Goal: Task Accomplishment & Management: Manage account settings

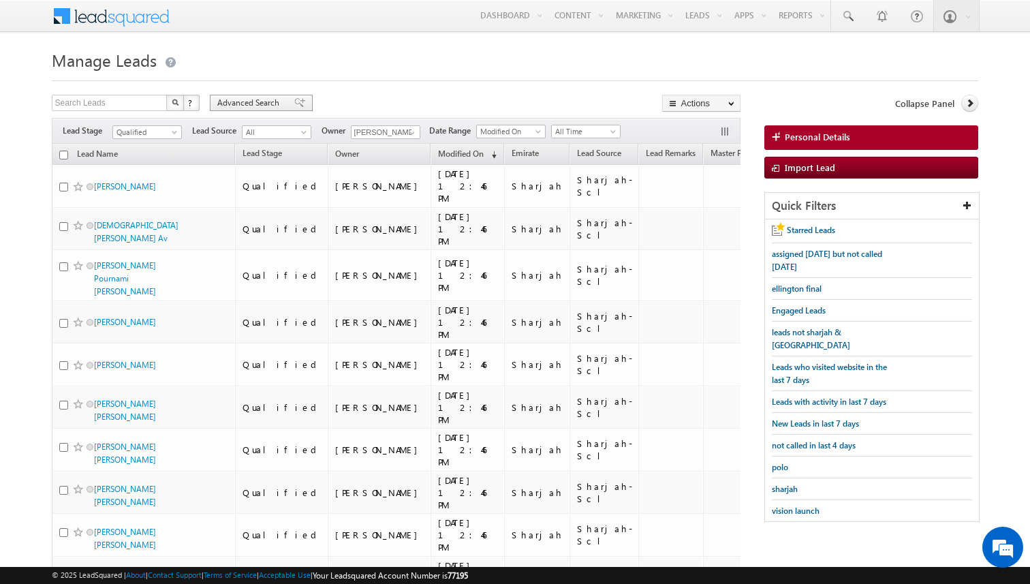
click at [283, 100] on div "Advanced Search" at bounding box center [261, 103] width 103 height 16
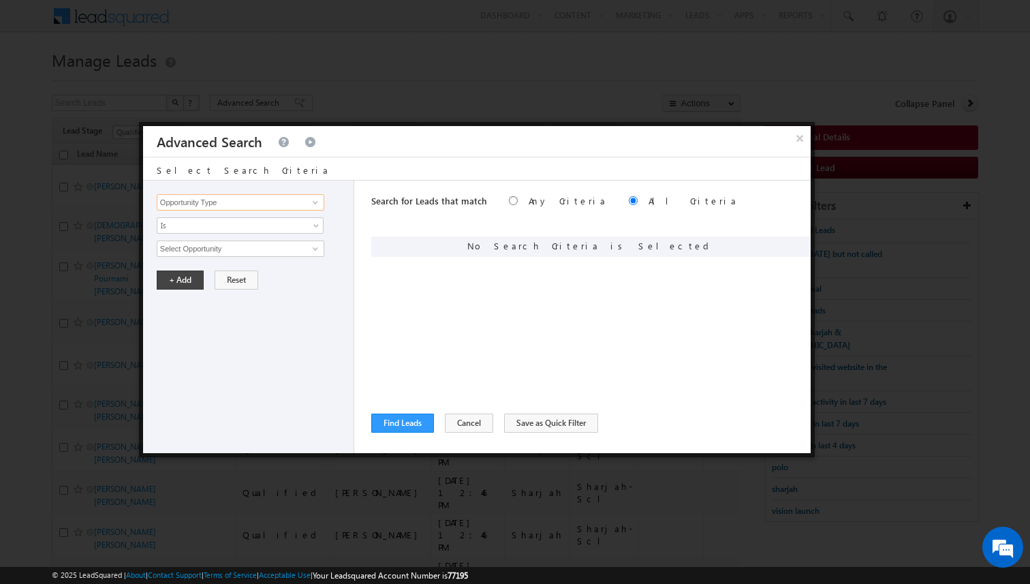
click at [285, 202] on input "Opportunity Type" at bounding box center [241, 202] width 168 height 16
type input "Lead Source"
click at [235, 246] on span "None Selected" at bounding box center [234, 248] width 155 height 15
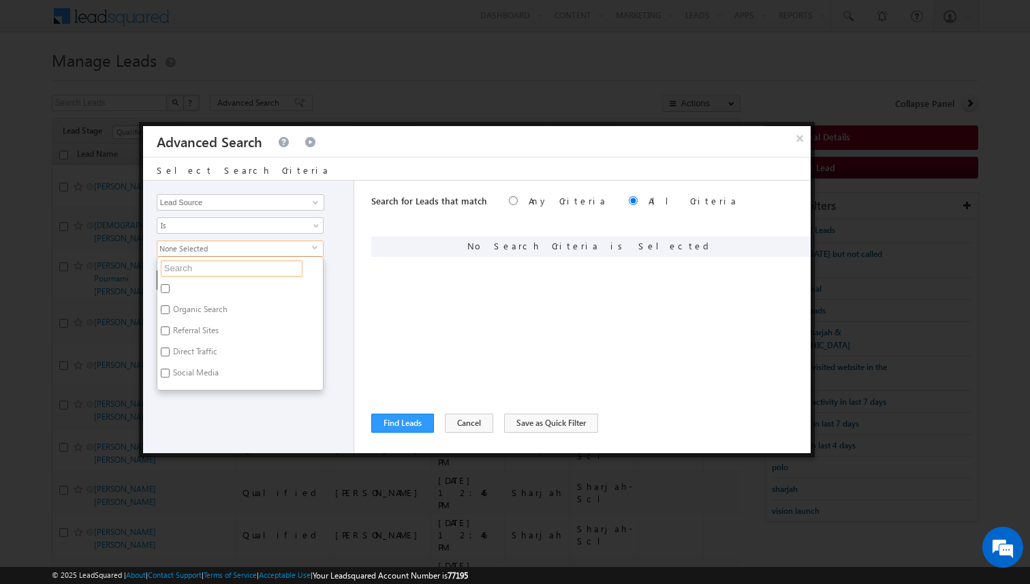
click at [226, 262] on input "text" at bounding box center [232, 268] width 142 height 16
type input "sc"
click at [204, 287] on label "Dubai-Scl" at bounding box center [189, 290] width 64 height 21
click at [170, 287] on input "Dubai-Scl" at bounding box center [165, 288] width 9 height 9
checkbox input "true"
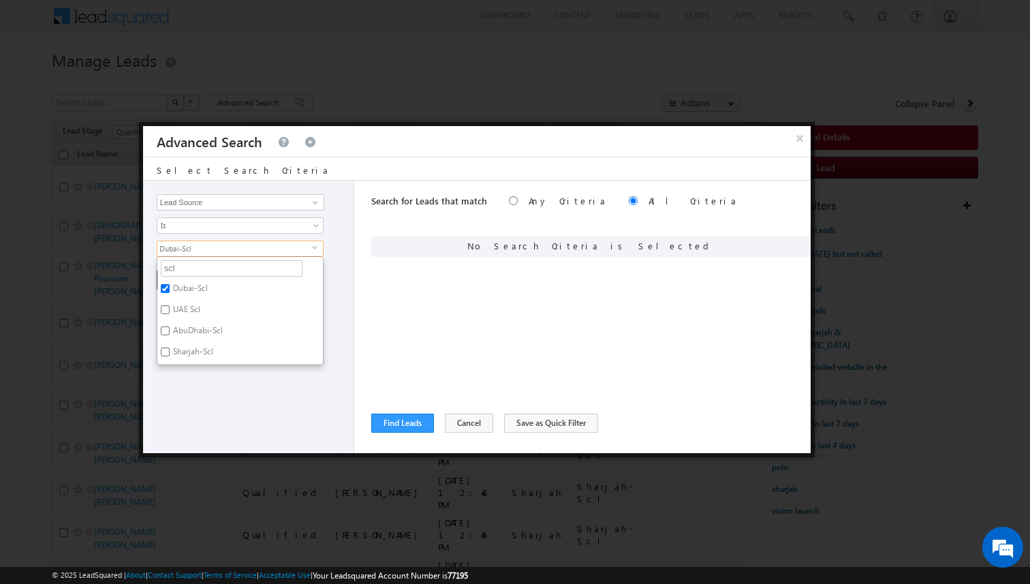
click at [355, 282] on div "Opportunity Type Lead Activity Task Sales Group Prospect Id Address 1 Address 2…" at bounding box center [477, 317] width 668 height 273
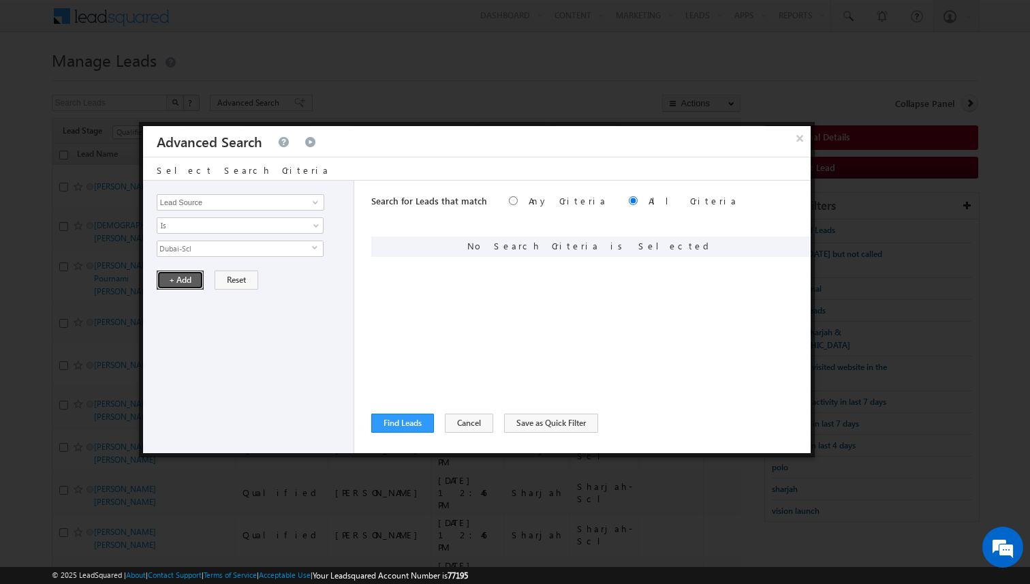
click at [194, 284] on button "+ Add" at bounding box center [180, 279] width 47 height 19
click at [412, 426] on button "Find Leads" at bounding box center [402, 423] width 63 height 19
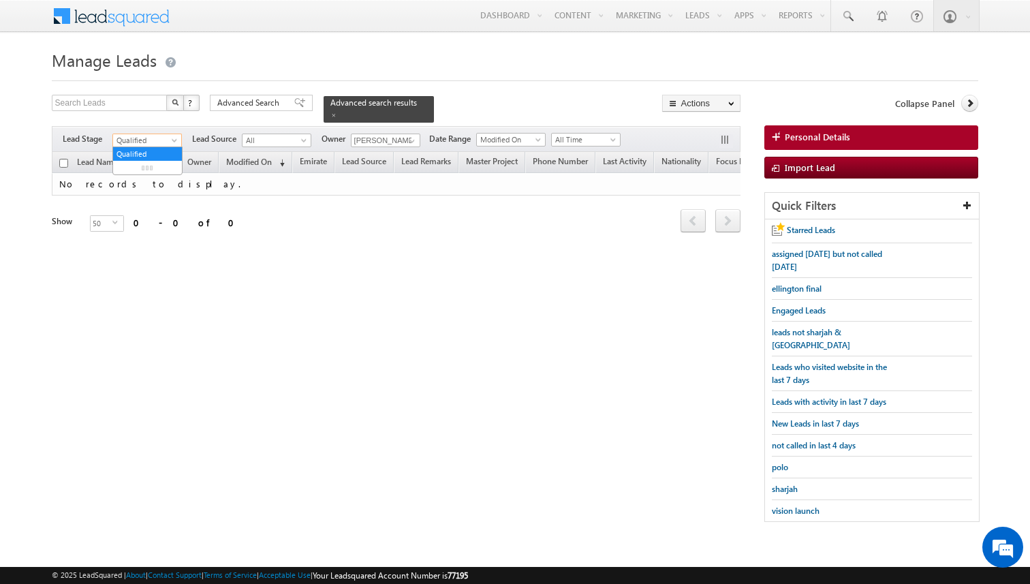
click at [170, 141] on span at bounding box center [175, 143] width 11 height 11
click at [142, 166] on link "Contact" at bounding box center [147, 167] width 69 height 12
click at [402, 146] on link at bounding box center [410, 141] width 17 height 14
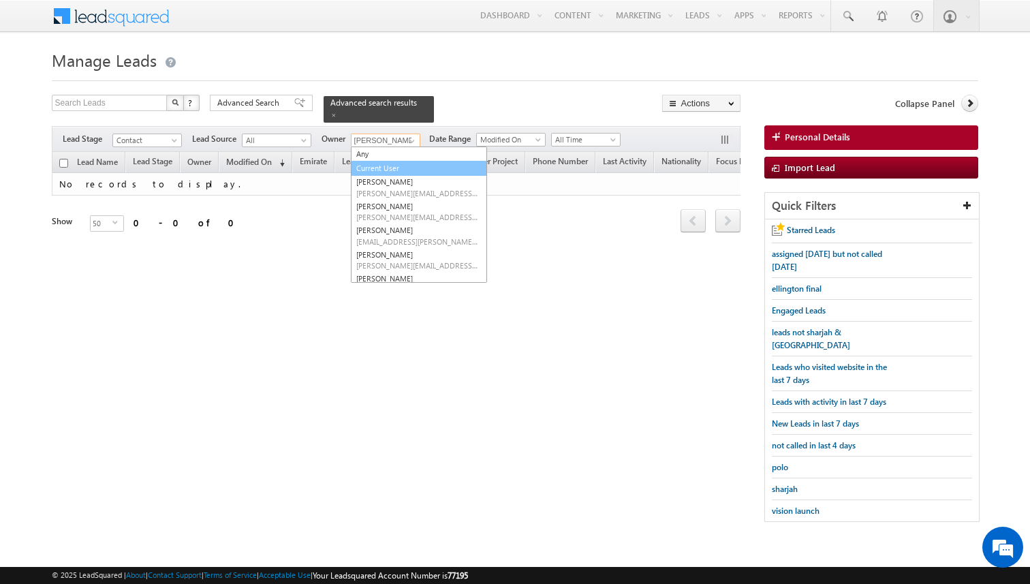
click at [388, 162] on link "Current User" at bounding box center [419, 169] width 136 height 16
type input "Current User"
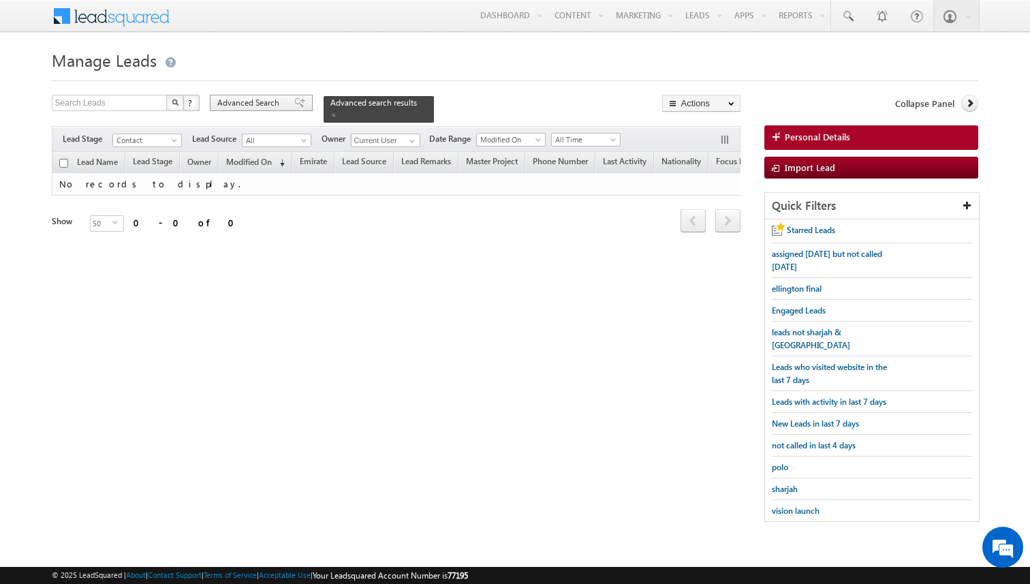
click at [279, 100] on span "Advanced Search" at bounding box center [250, 103] width 66 height 12
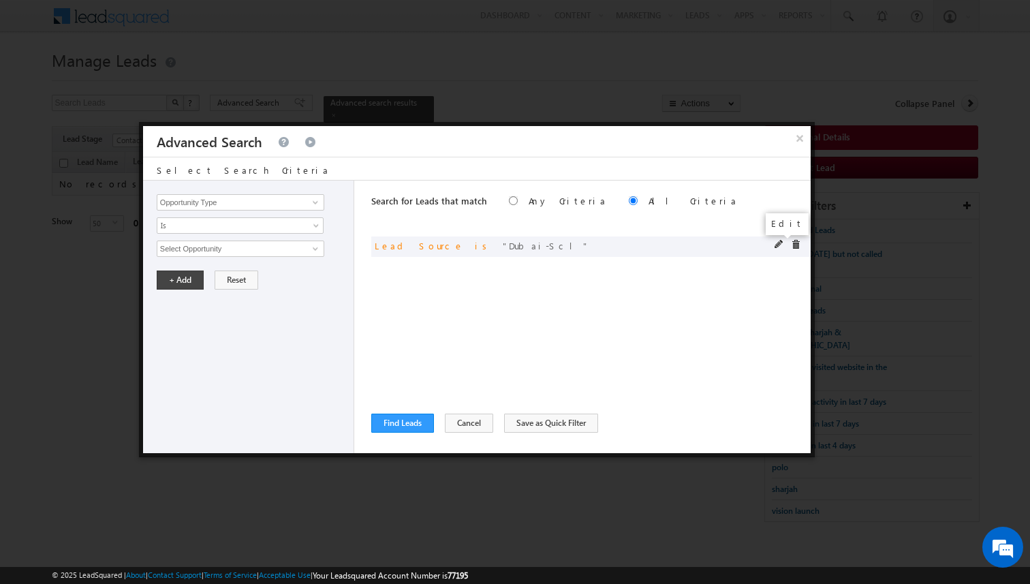
click at [779, 243] on span at bounding box center [780, 245] width 10 height 10
click at [795, 242] on span at bounding box center [796, 245] width 10 height 10
click at [302, 198] on input "Lead Source" at bounding box center [241, 202] width 168 height 16
type input "Focus Project"
click at [226, 228] on span "Is" at bounding box center [231, 225] width 148 height 12
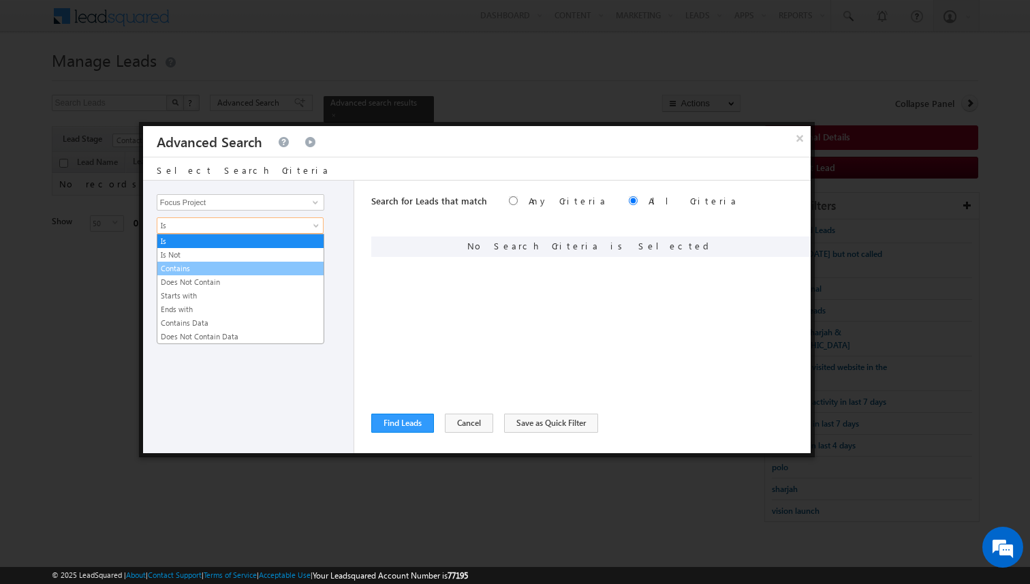
click at [195, 264] on link "Contains" at bounding box center [240, 268] width 166 height 12
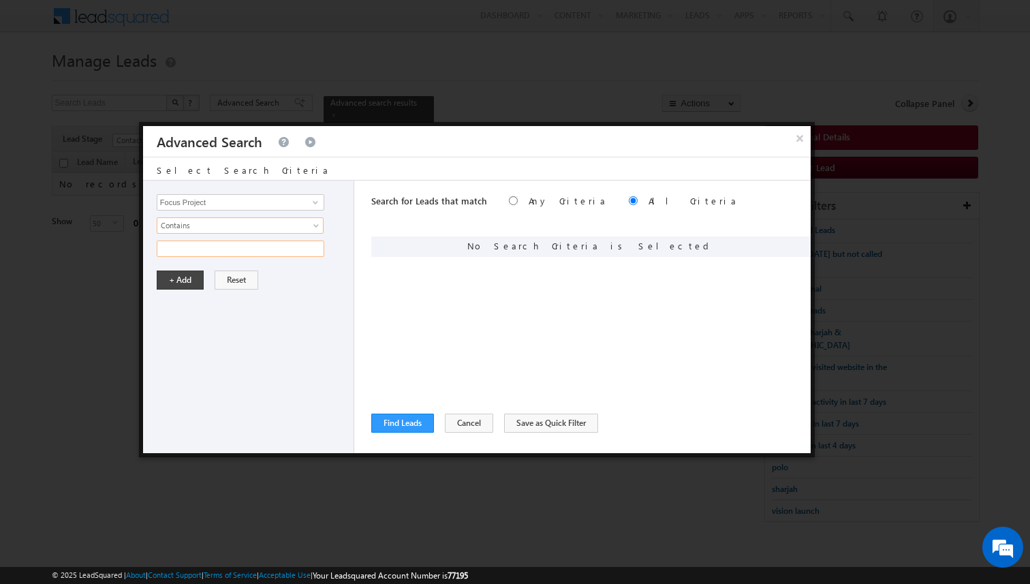
click at [191, 245] on input "text" at bounding box center [241, 249] width 168 height 16
type input "masaar"
click at [178, 284] on button "+ Add" at bounding box center [180, 279] width 47 height 19
click at [390, 420] on button "Find Leads" at bounding box center [402, 423] width 63 height 19
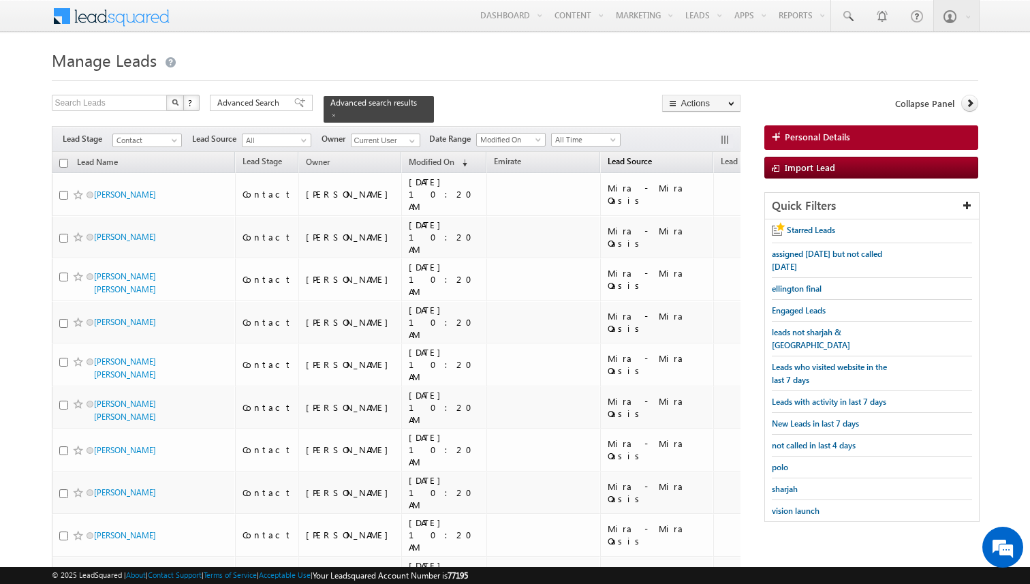
click at [608, 164] on span "Lead Source" at bounding box center [630, 161] width 44 height 10
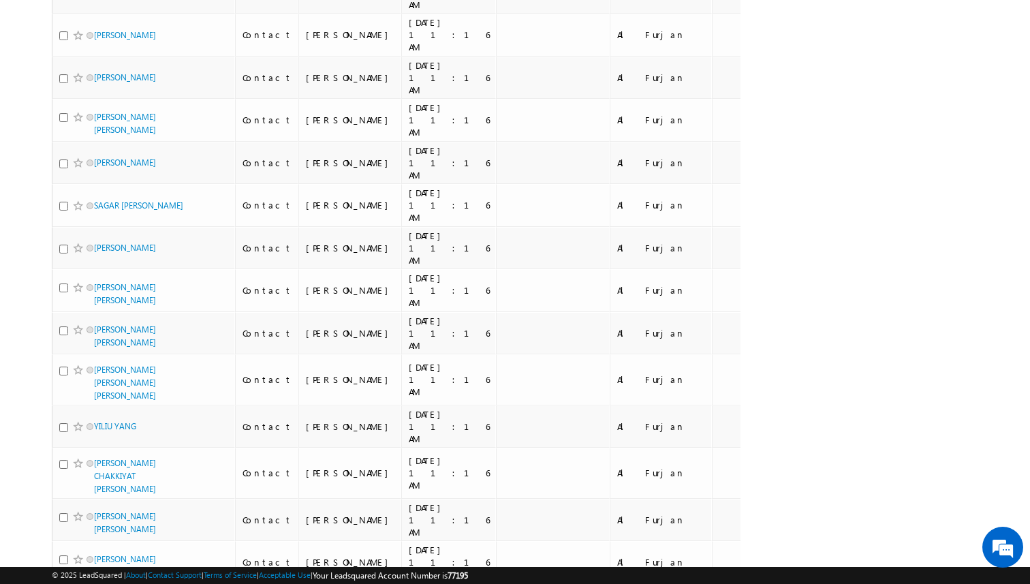
scroll to position [1723, 0]
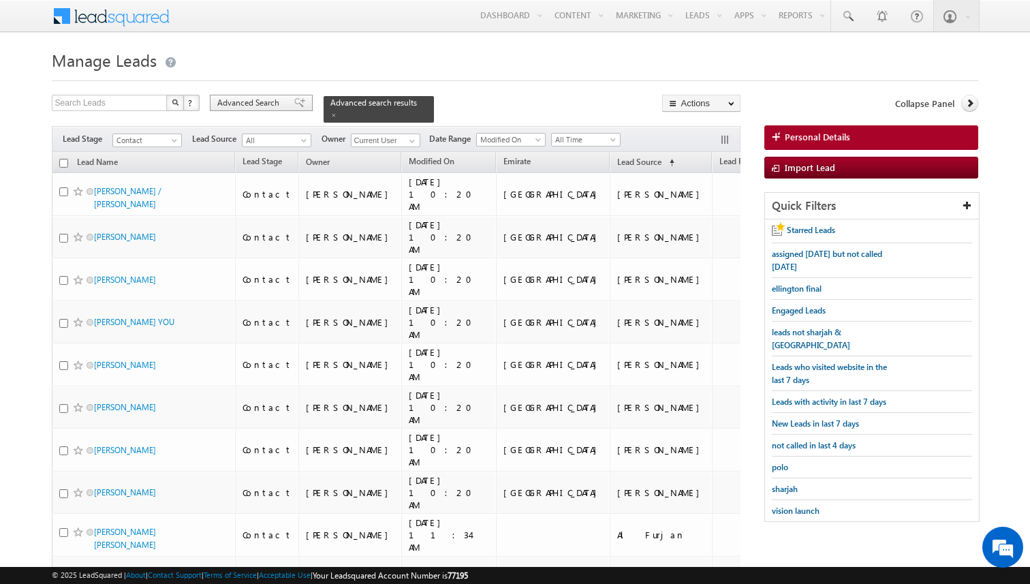
click at [243, 104] on span "Advanced Search" at bounding box center [250, 103] width 66 height 12
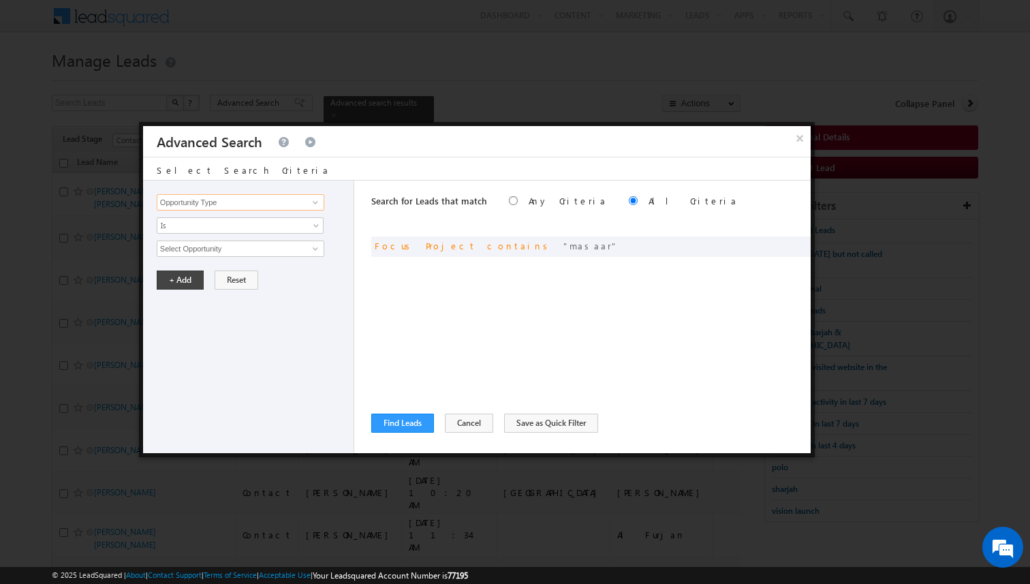
click at [244, 200] on input "Opportunity Type" at bounding box center [241, 202] width 168 height 16
type input "Lead Activity"
click at [223, 226] on span "Is" at bounding box center [231, 225] width 148 height 12
click at [200, 254] on link "Is Not" at bounding box center [240, 255] width 166 height 12
click at [200, 254] on input "Select Activity" at bounding box center [241, 249] width 168 height 16
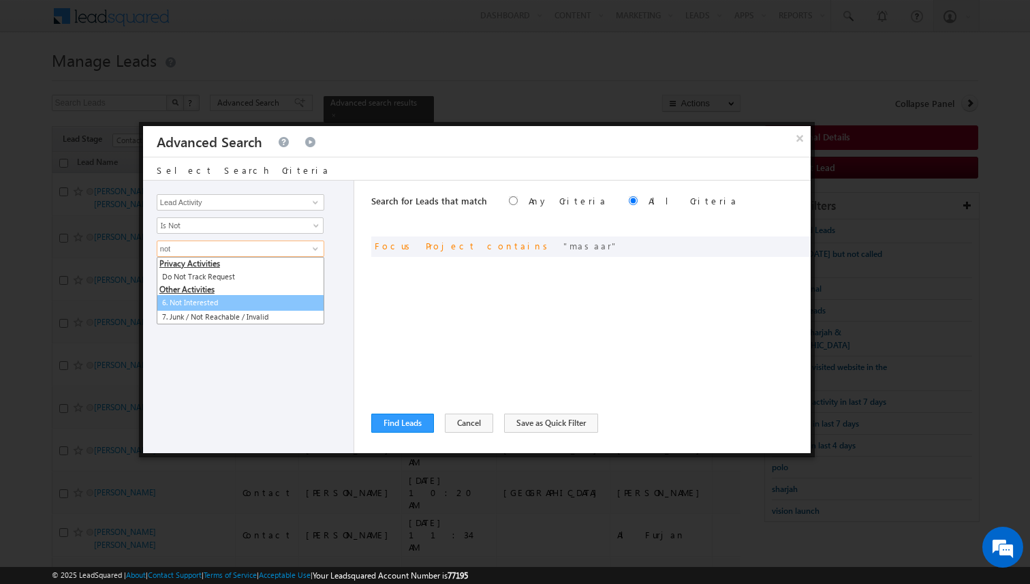
click at [202, 305] on link "6. Not Interested" at bounding box center [241, 303] width 168 height 16
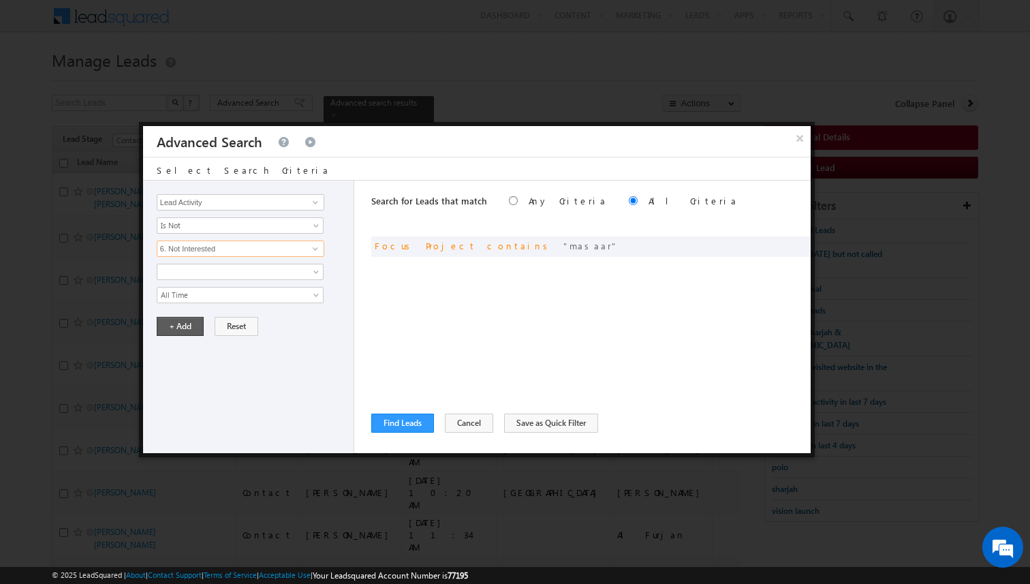
type input "6. Not Interested"
click at [183, 329] on button "+ Add" at bounding box center [180, 326] width 47 height 19
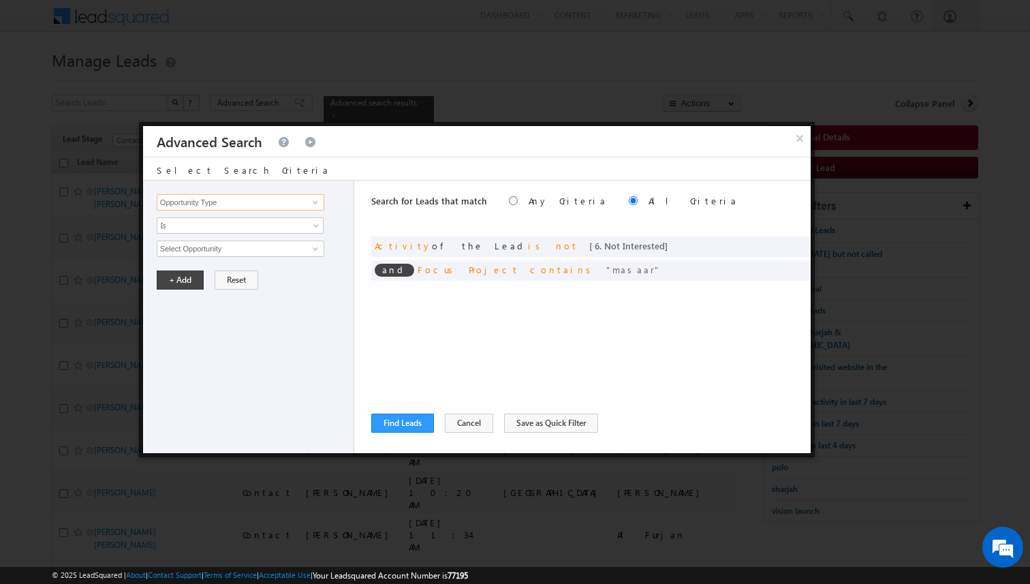
click at [194, 200] on input "Opportunity Type" at bounding box center [241, 202] width 168 height 16
type input "Lead Activity"
click at [179, 221] on span "Is" at bounding box center [231, 225] width 148 height 12
click at [181, 251] on link "Is Not" at bounding box center [240, 255] width 166 height 12
click at [181, 251] on input "Select Activity" at bounding box center [241, 249] width 168 height 16
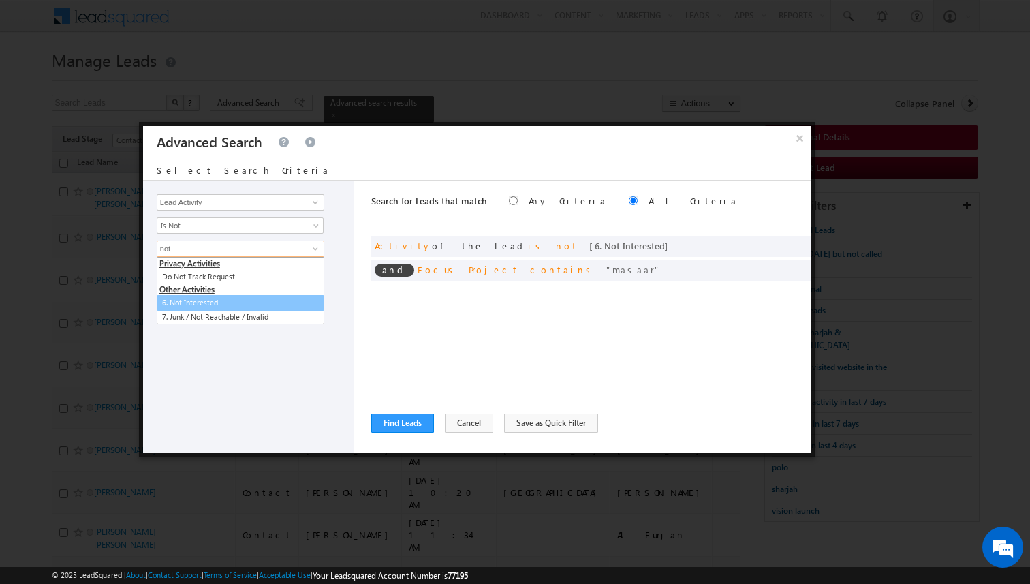
click at [208, 309] on link "6. Not Interested" at bounding box center [241, 303] width 168 height 16
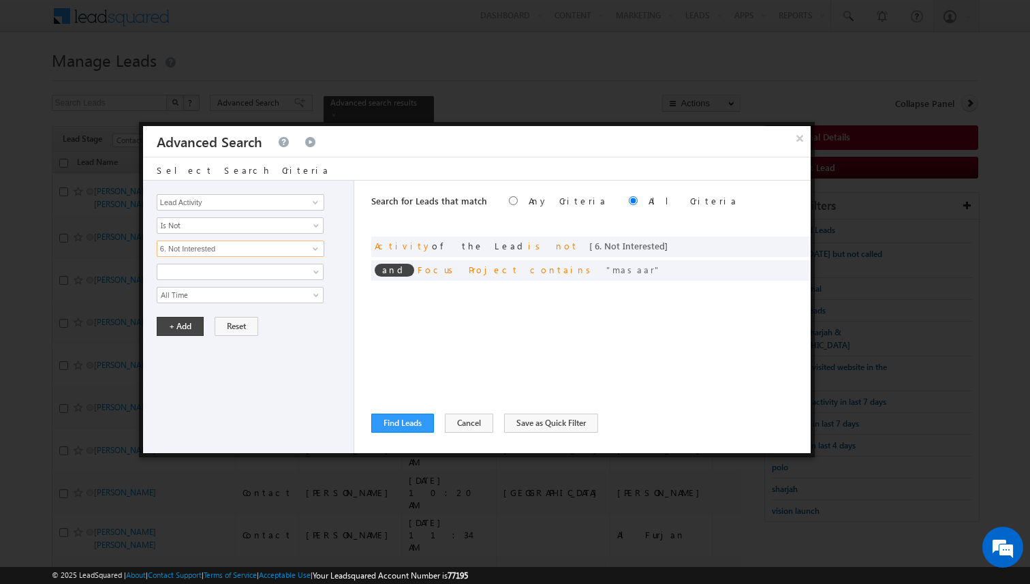
click at [200, 253] on input "6. Not Interested" at bounding box center [241, 249] width 168 height 16
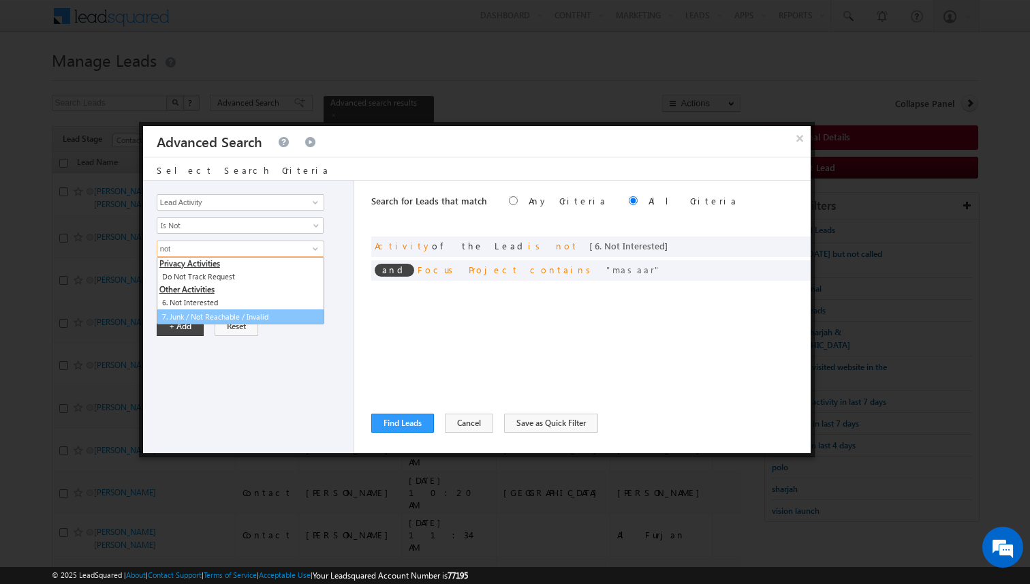
click at [234, 314] on link "7. Junk / Not Reachable / Invalid" at bounding box center [241, 317] width 168 height 16
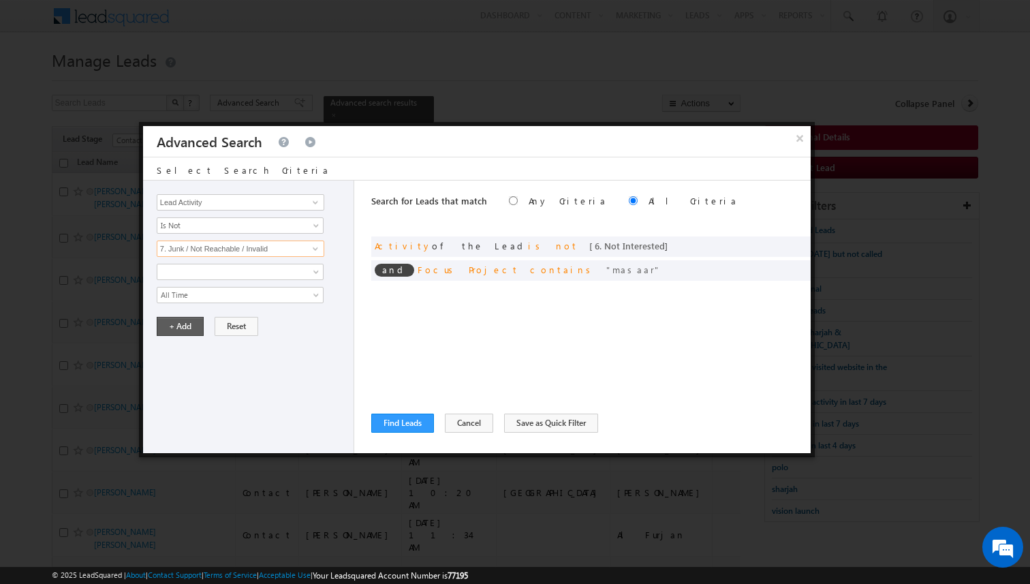
type input "7. Junk / Not Reachable / Invalid"
click at [187, 328] on button "+ Add" at bounding box center [180, 326] width 47 height 19
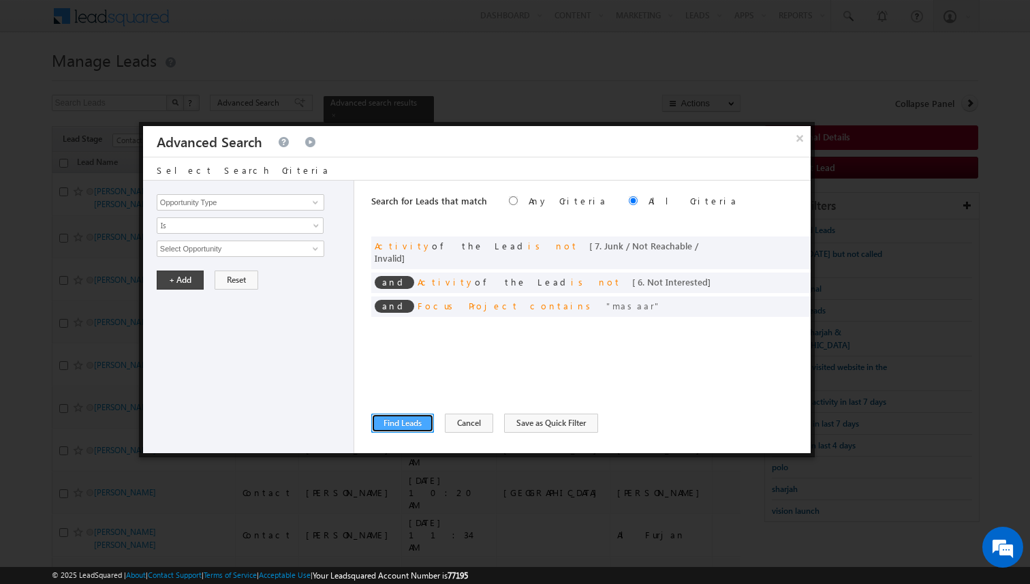
click at [400, 416] on button "Find Leads" at bounding box center [402, 423] width 63 height 19
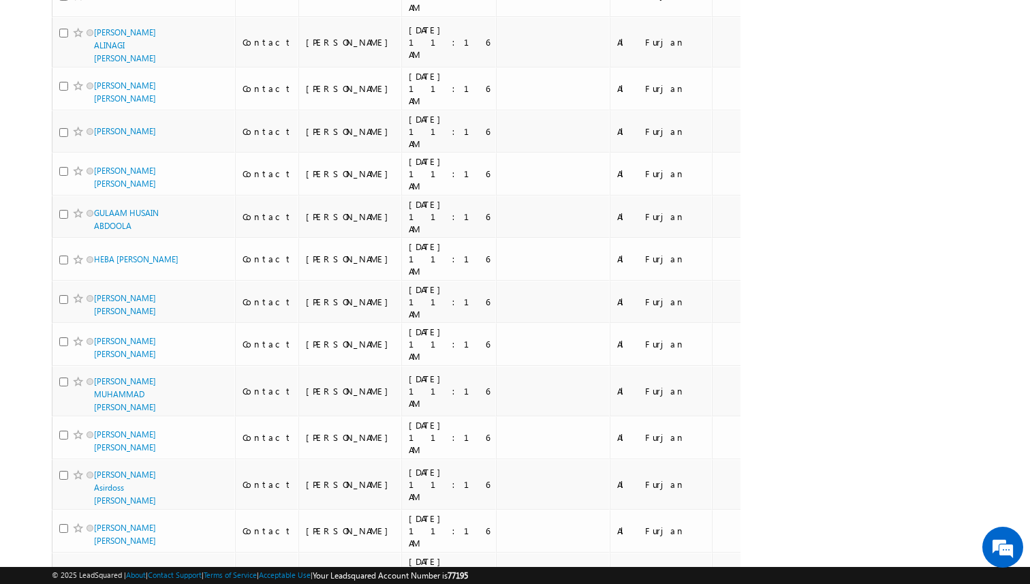
scroll to position [7823, 0]
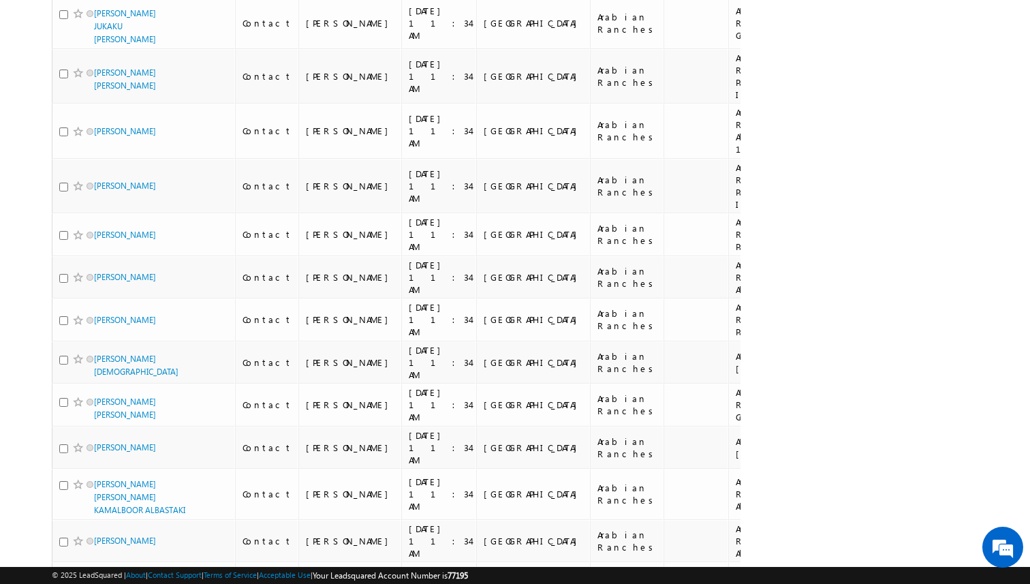
scroll to position [7406, 0]
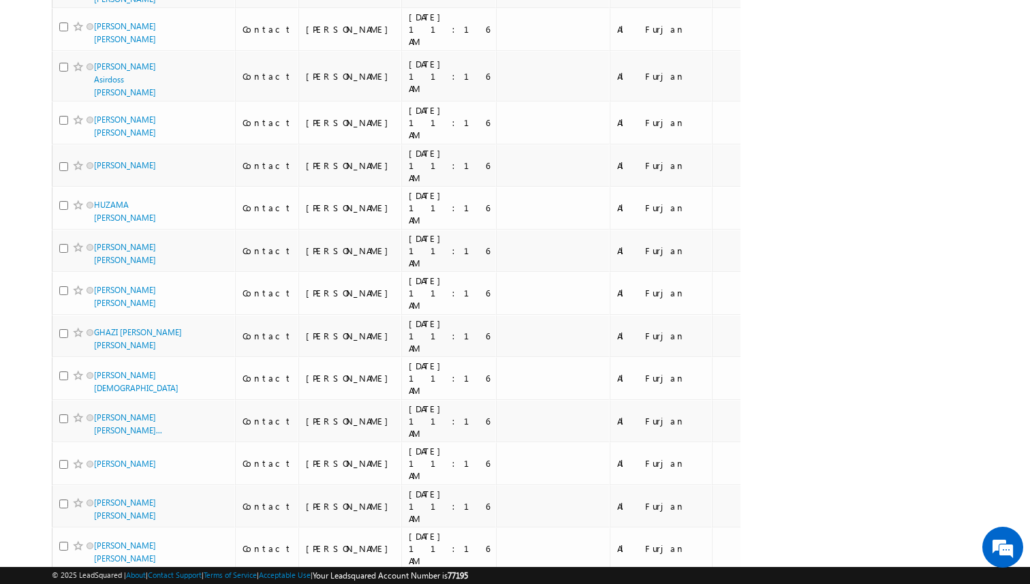
scroll to position [7823, 0]
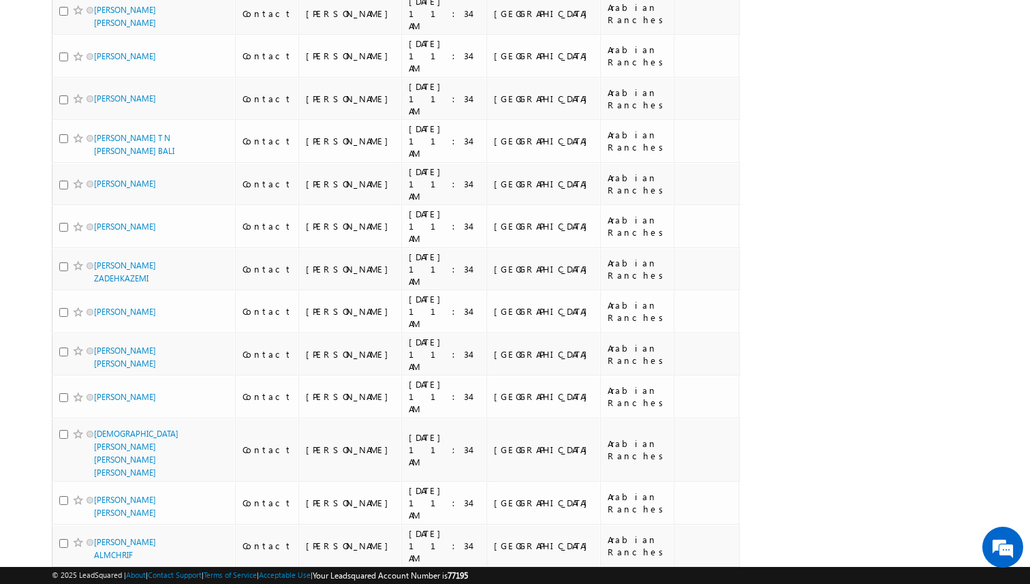
scroll to position [6968, 0]
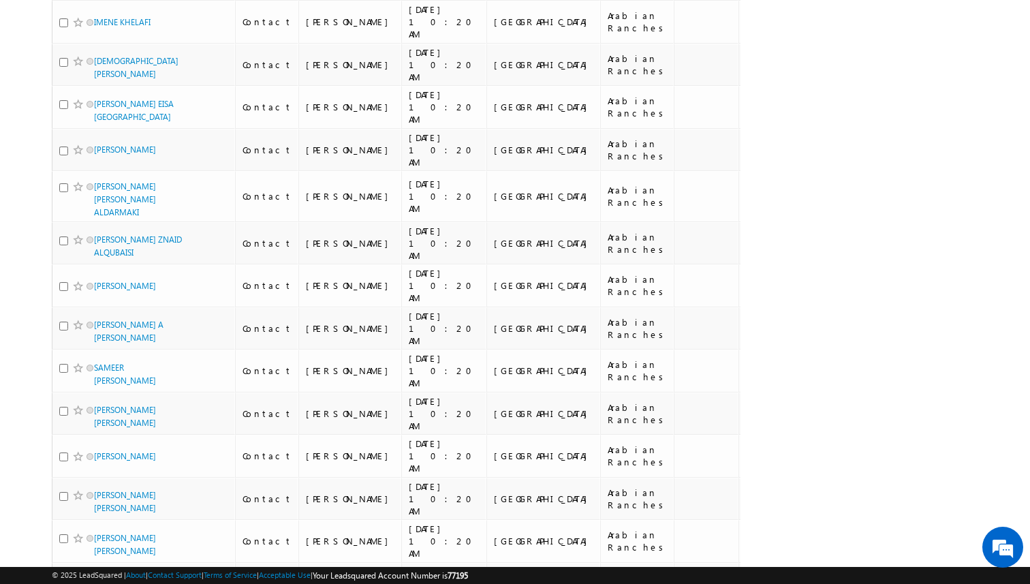
scroll to position [7102, 0]
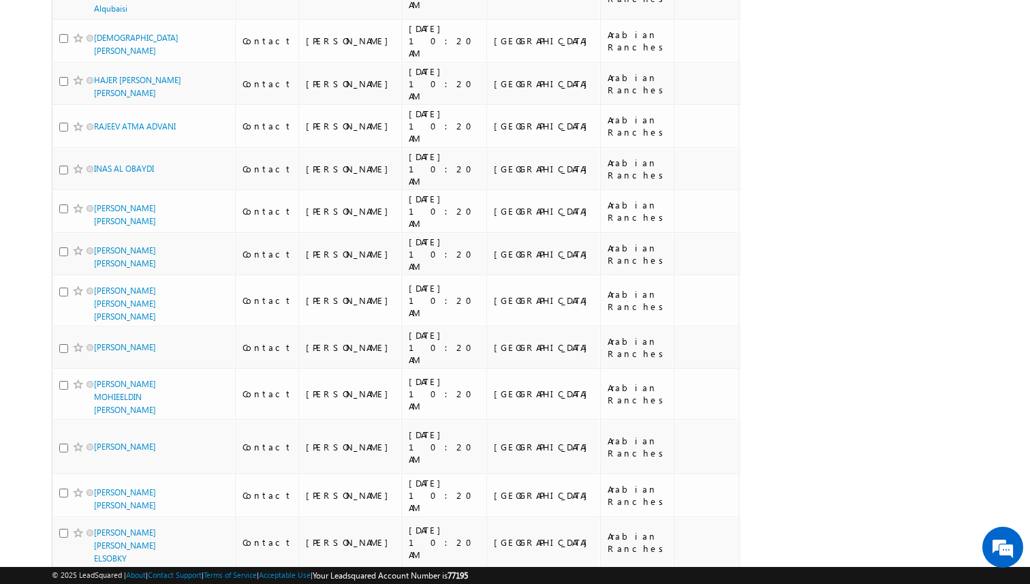
scroll to position [7558, 0]
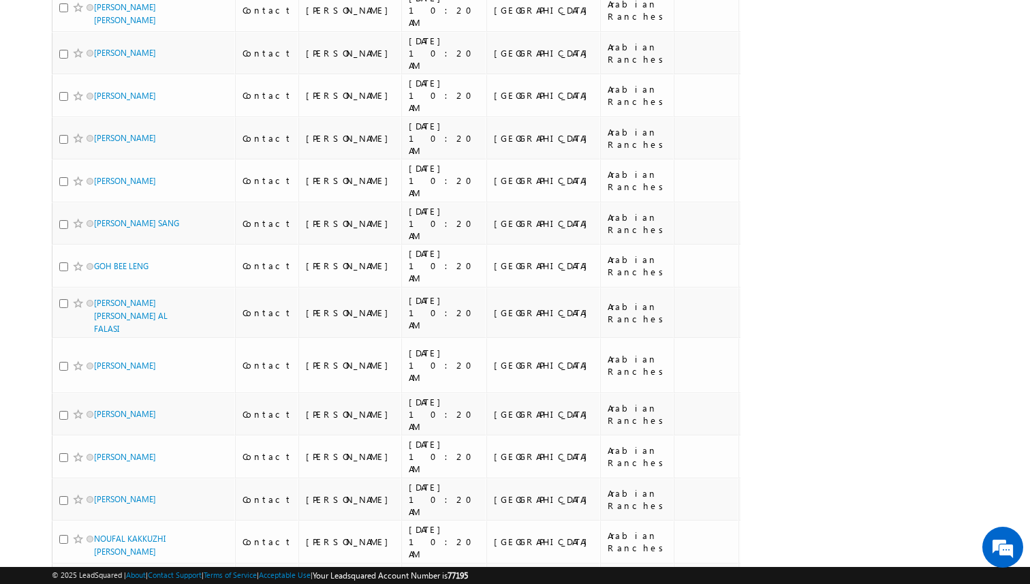
scroll to position [6822, 0]
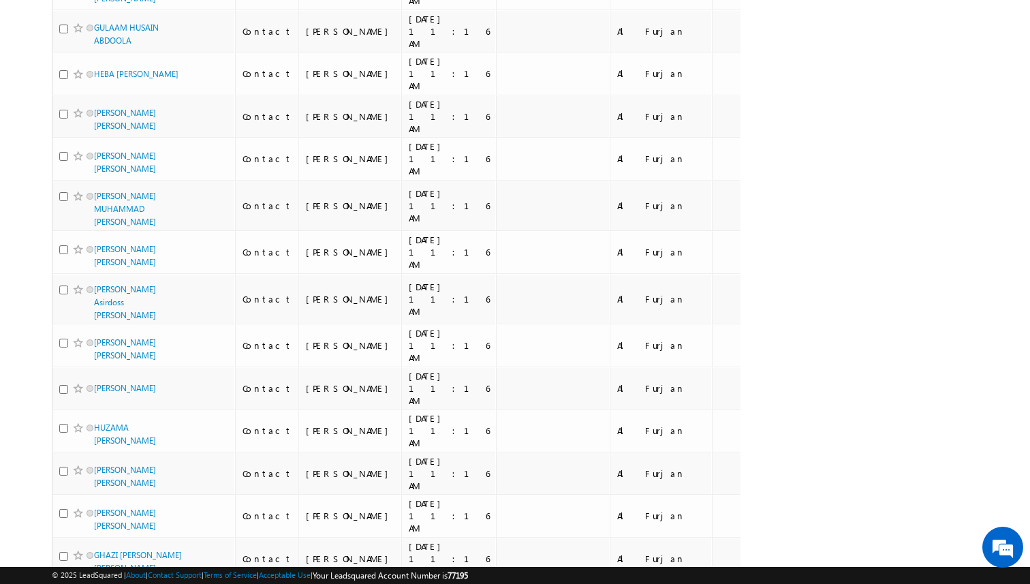
scroll to position [7823, 0]
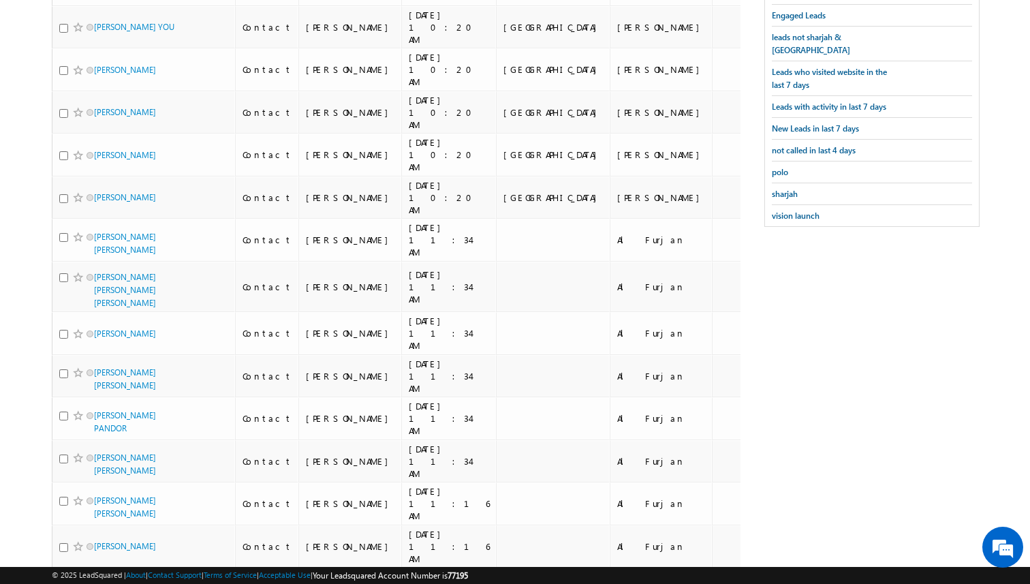
scroll to position [0, 0]
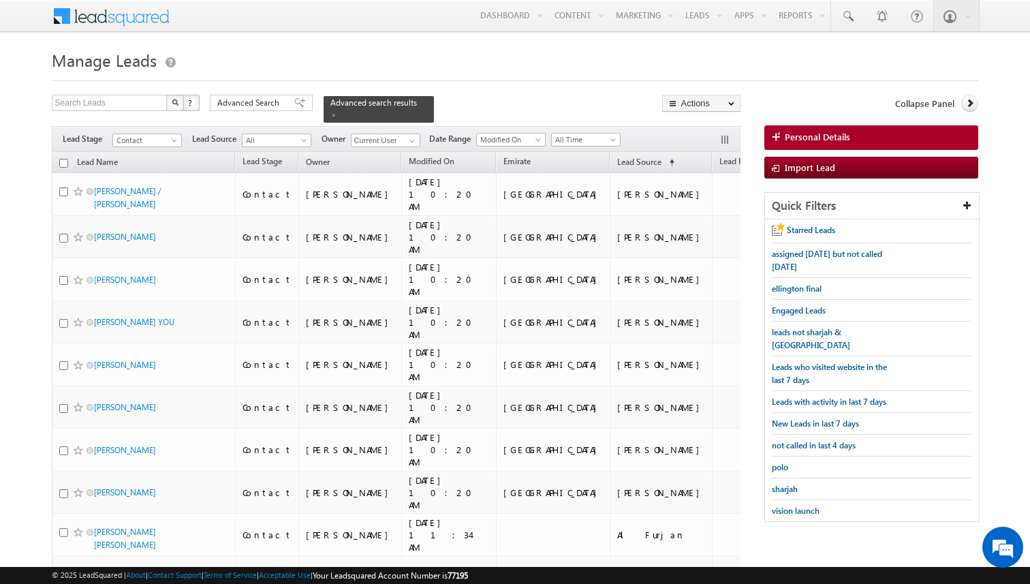
click at [65, 160] on input "checkbox" at bounding box center [63, 163] width 9 height 9
checkbox input "true"
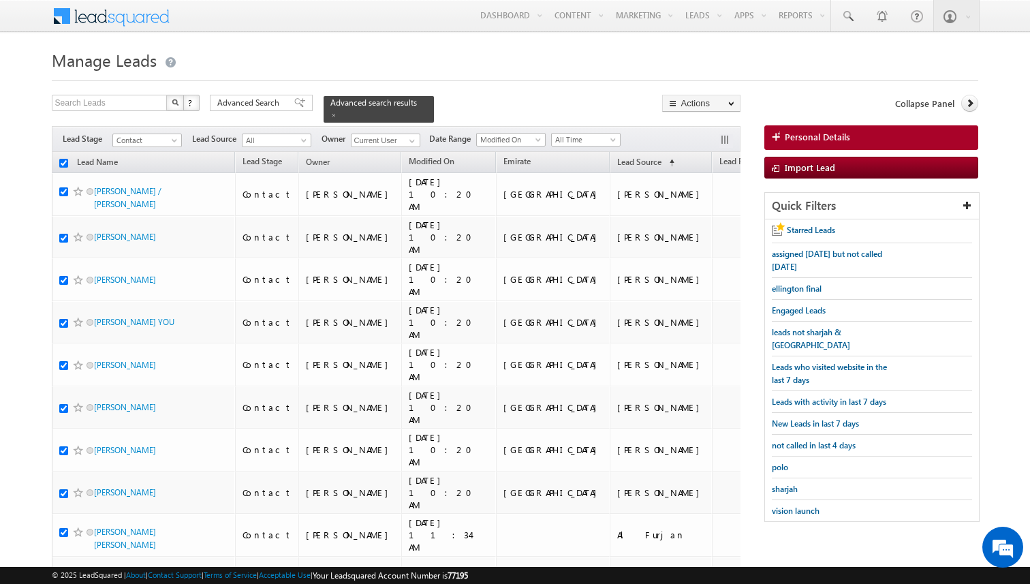
checkbox input "true"
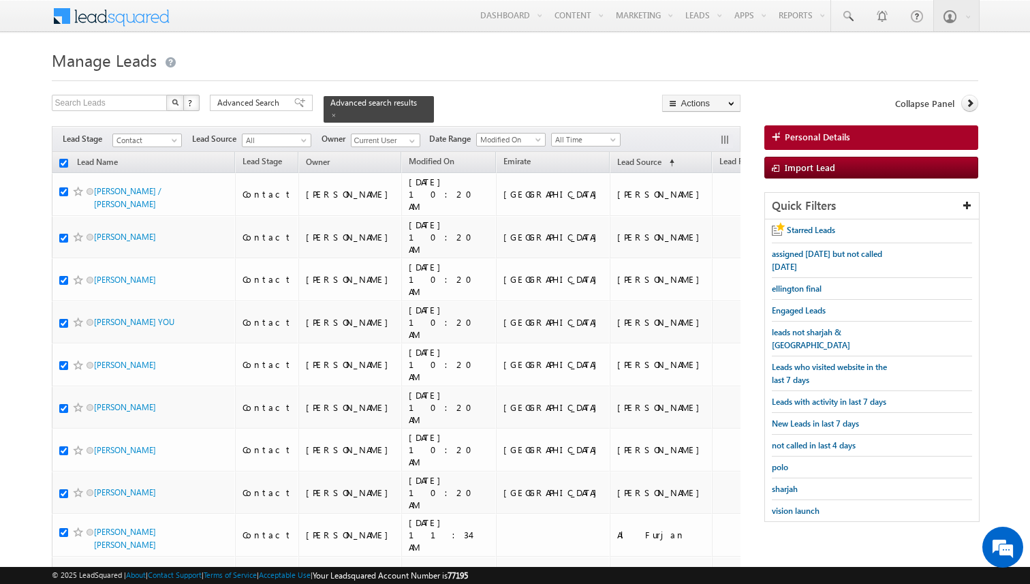
checkbox input "true"
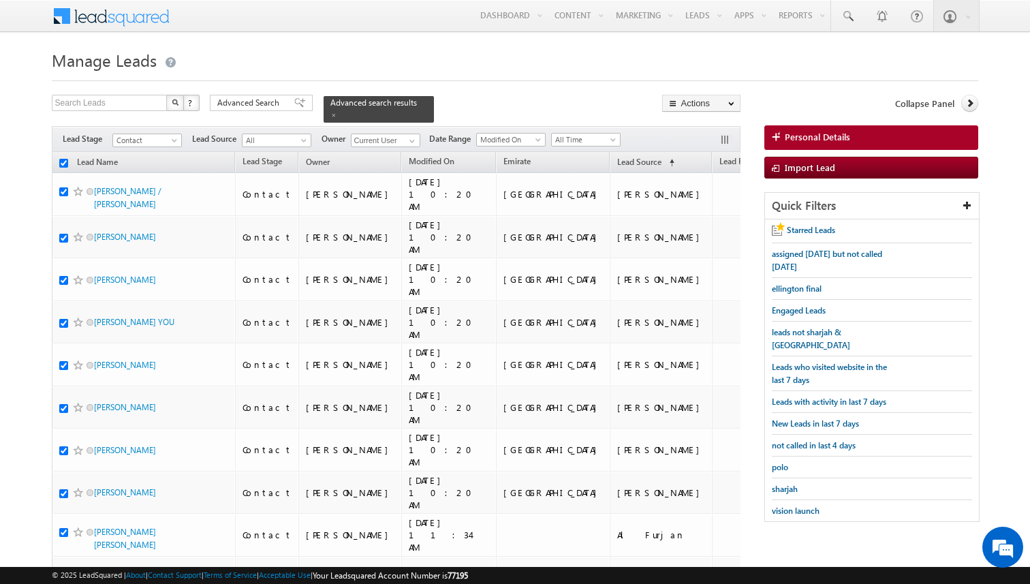
checkbox input "true"
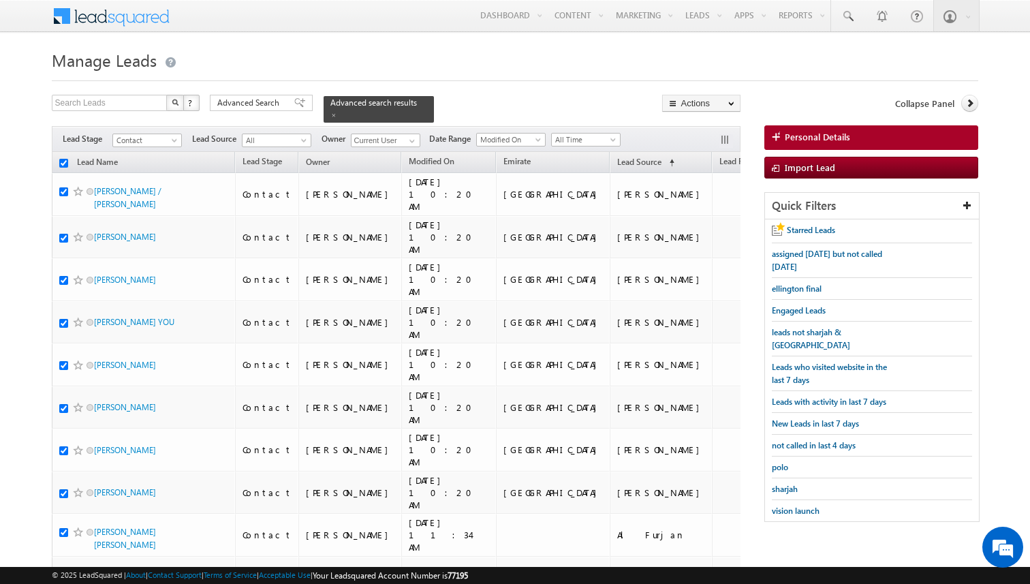
checkbox input "true"
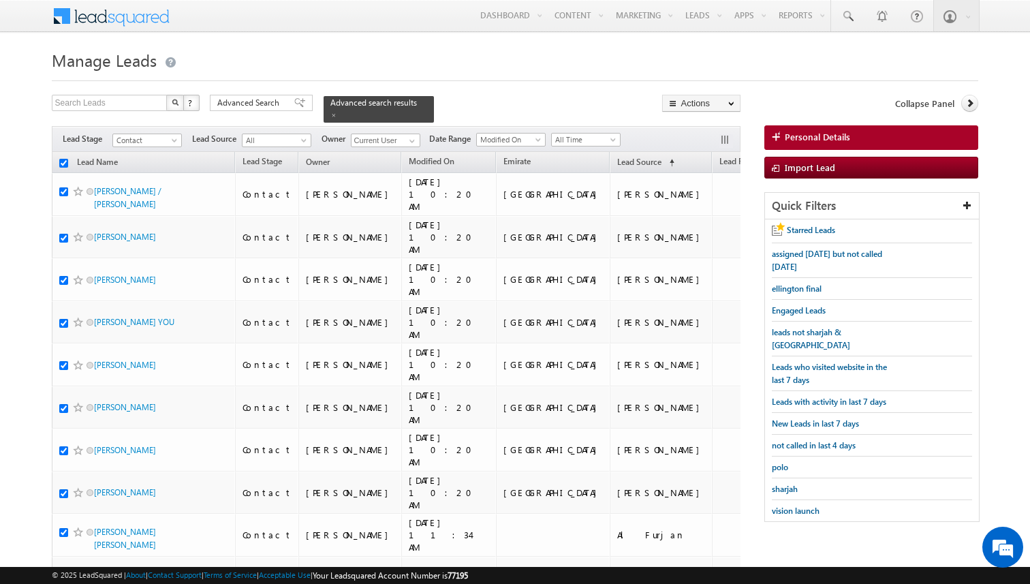
checkbox input "true"
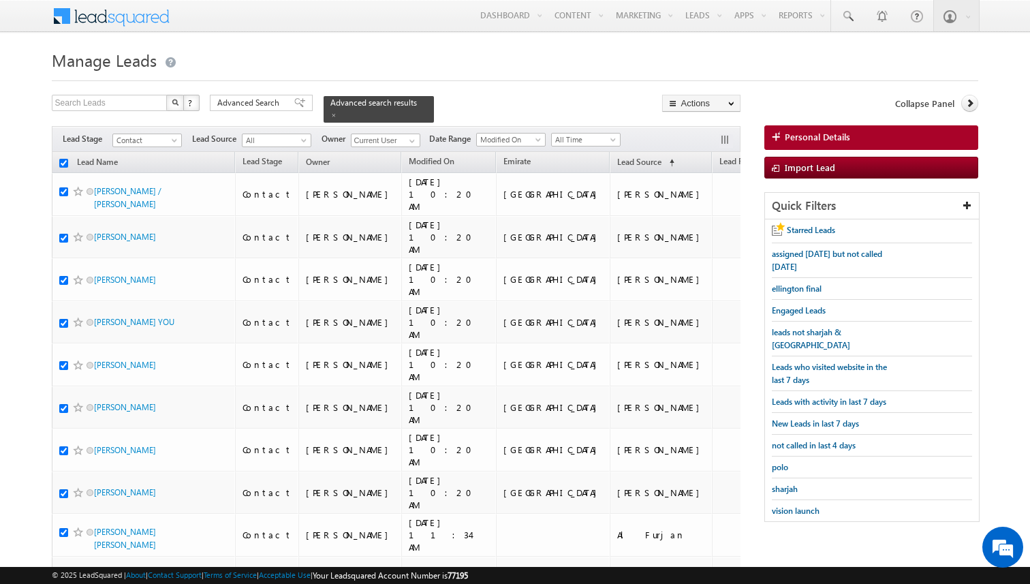
checkbox input "true"
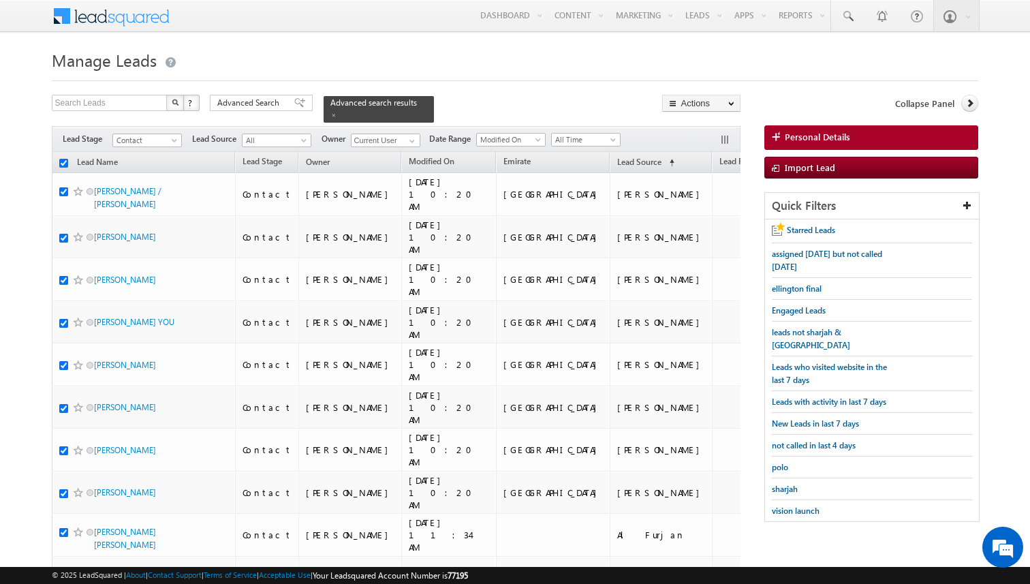
checkbox input "true"
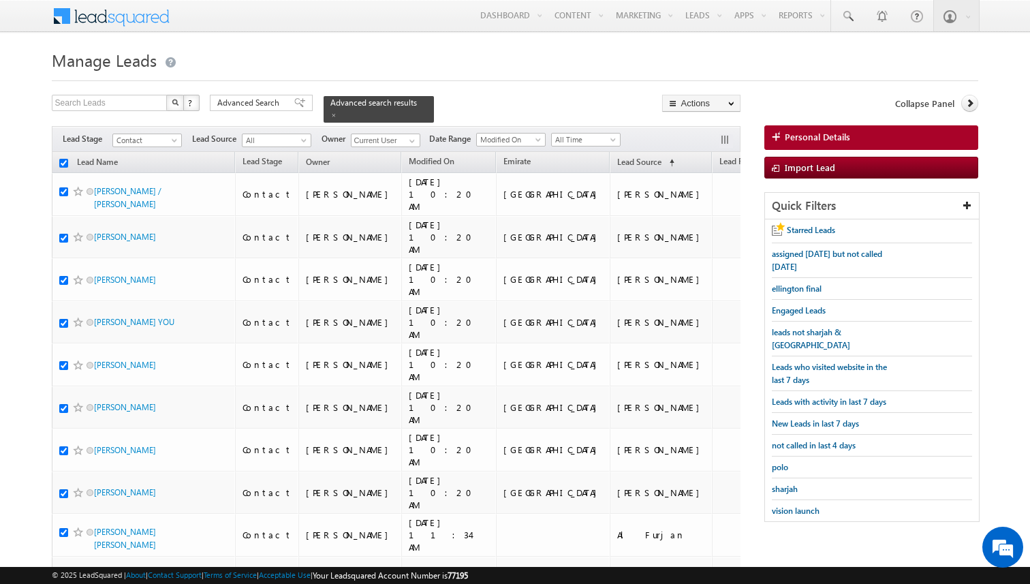
checkbox input "true"
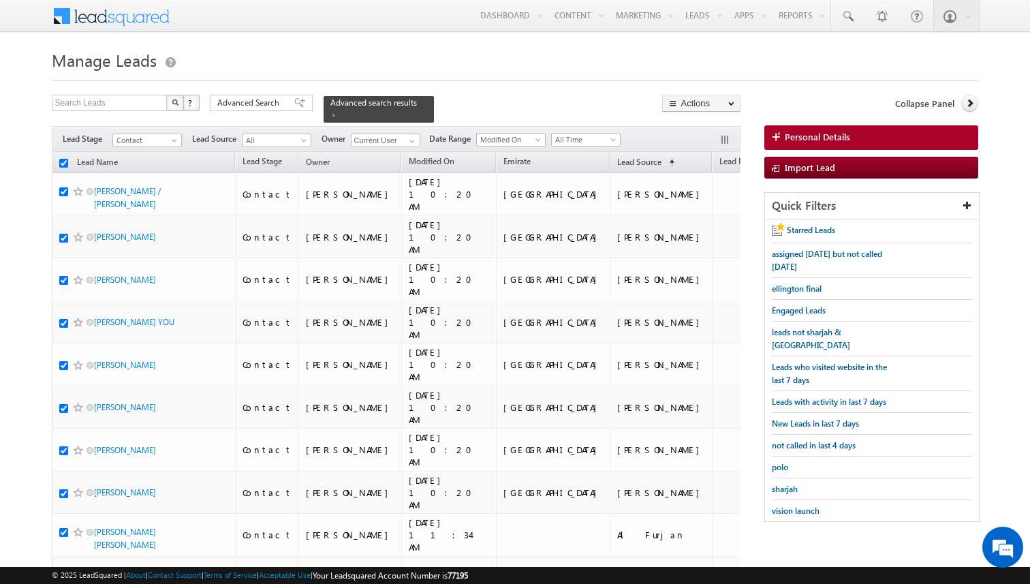
checkbox input "true"
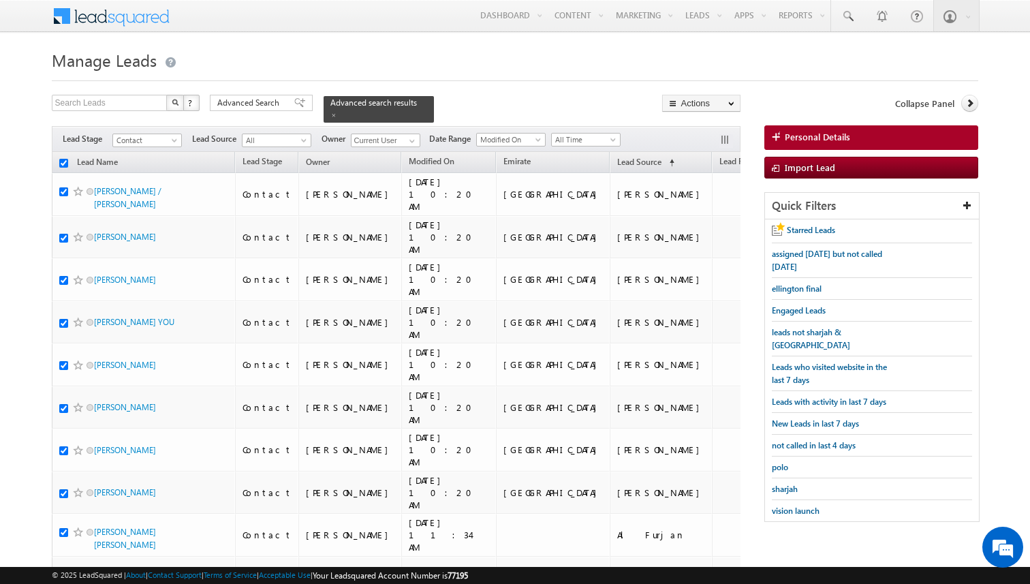
checkbox input "true"
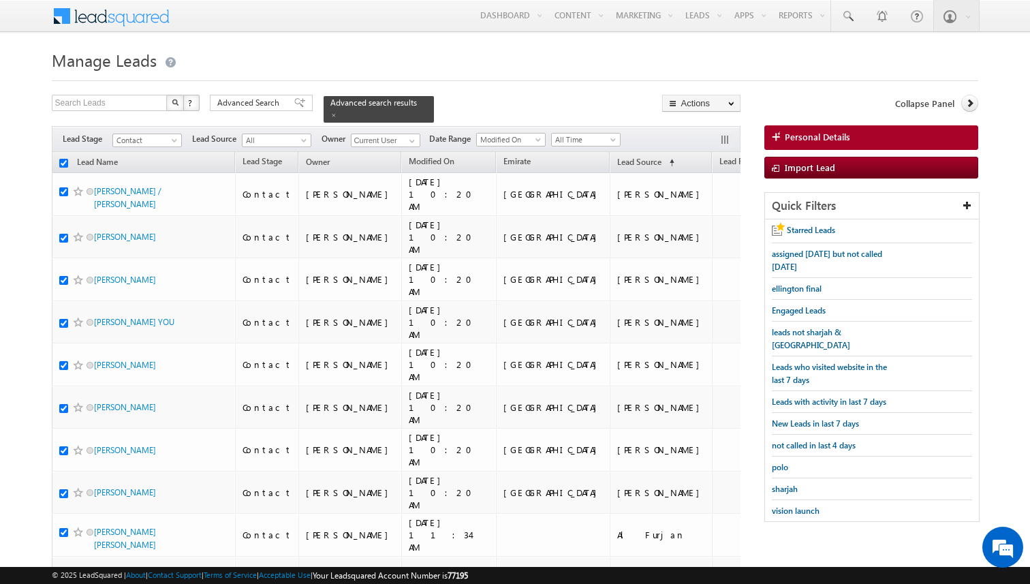
checkbox input "true"
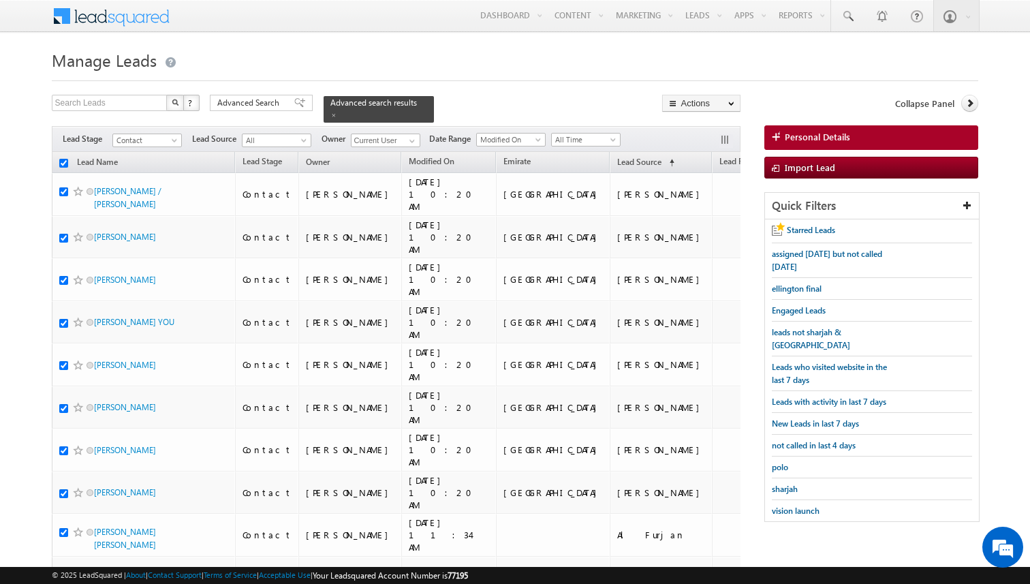
checkbox input "true"
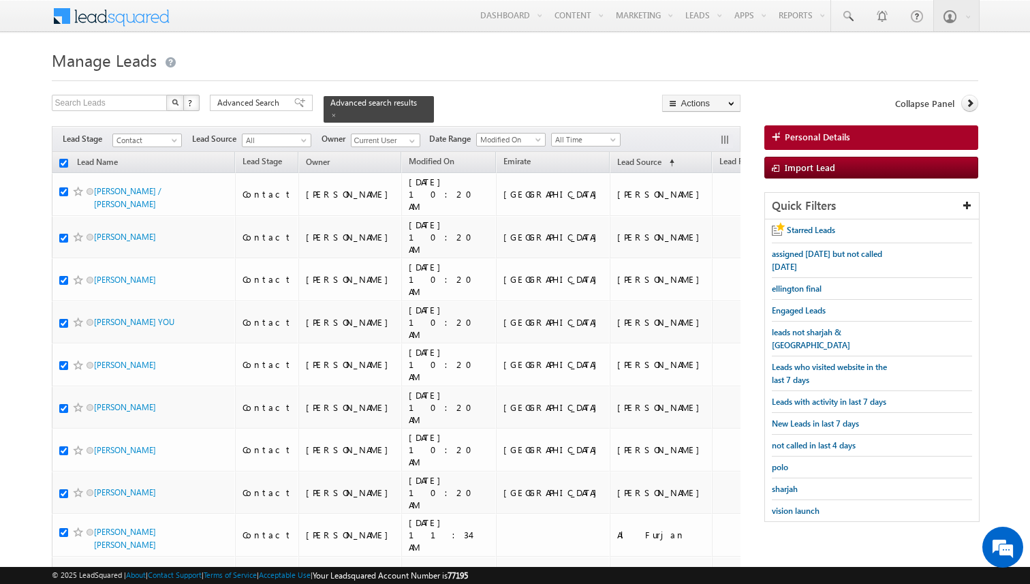
checkbox input "true"
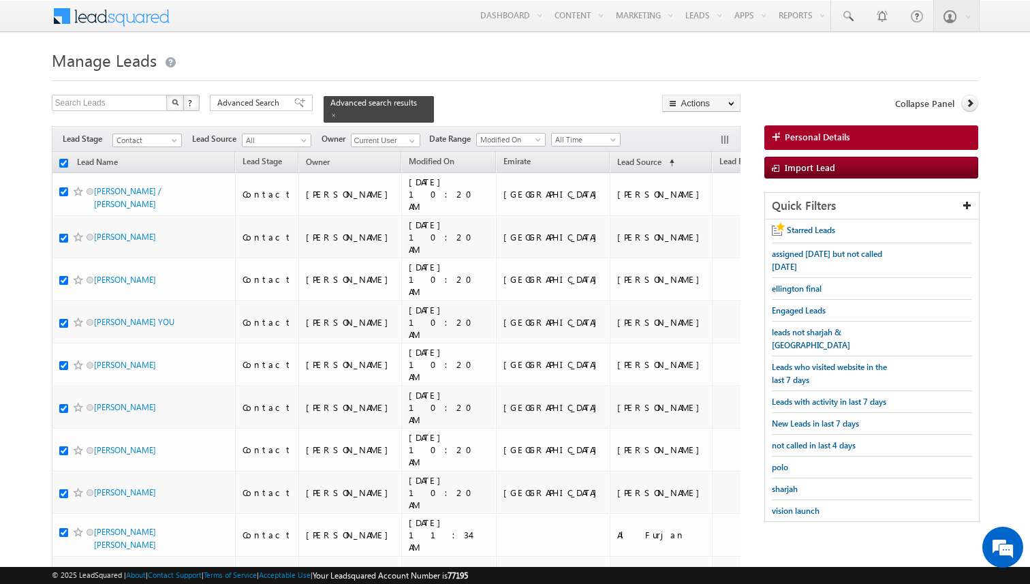
checkbox input "true"
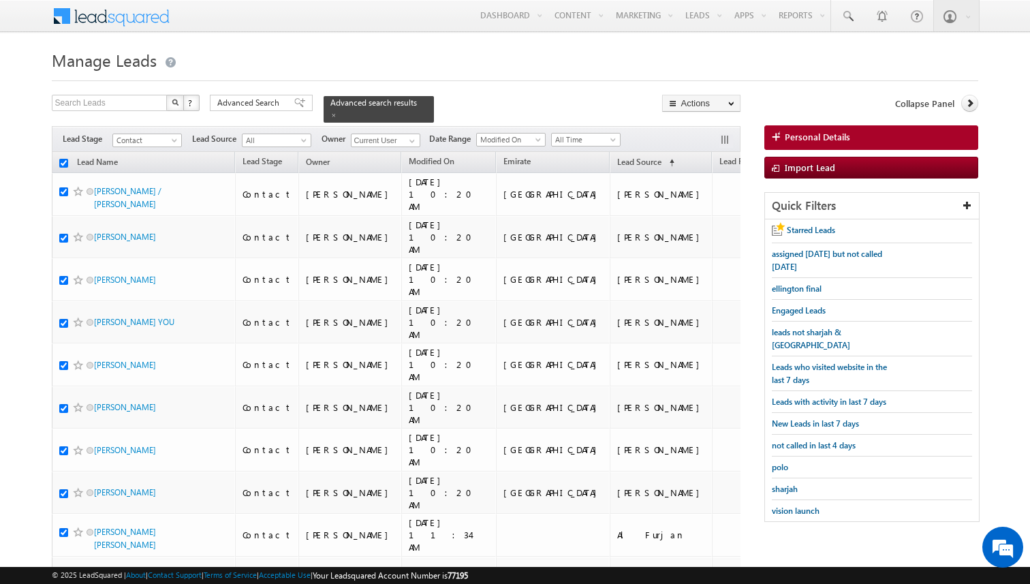
checkbox input "true"
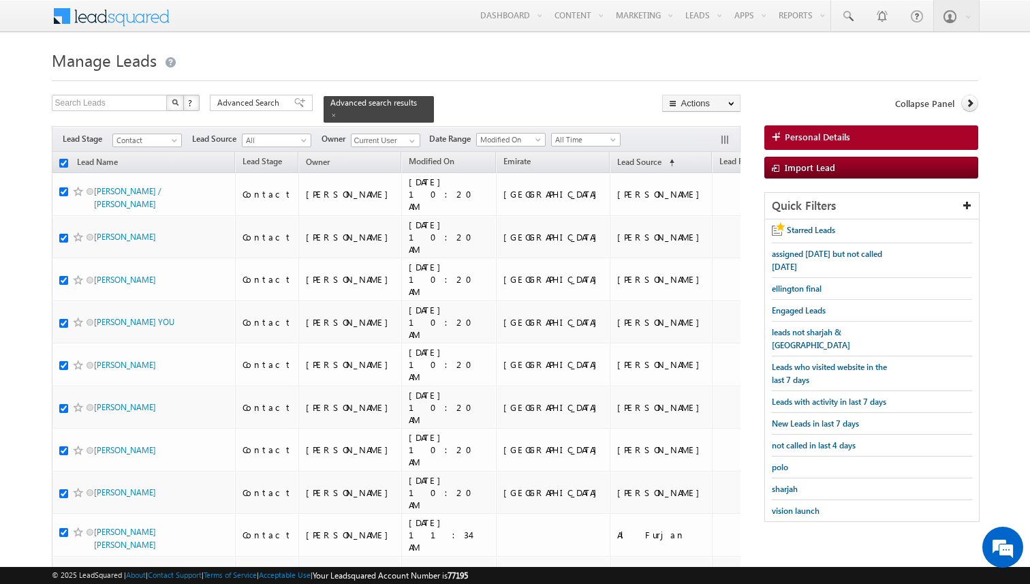
checkbox input "true"
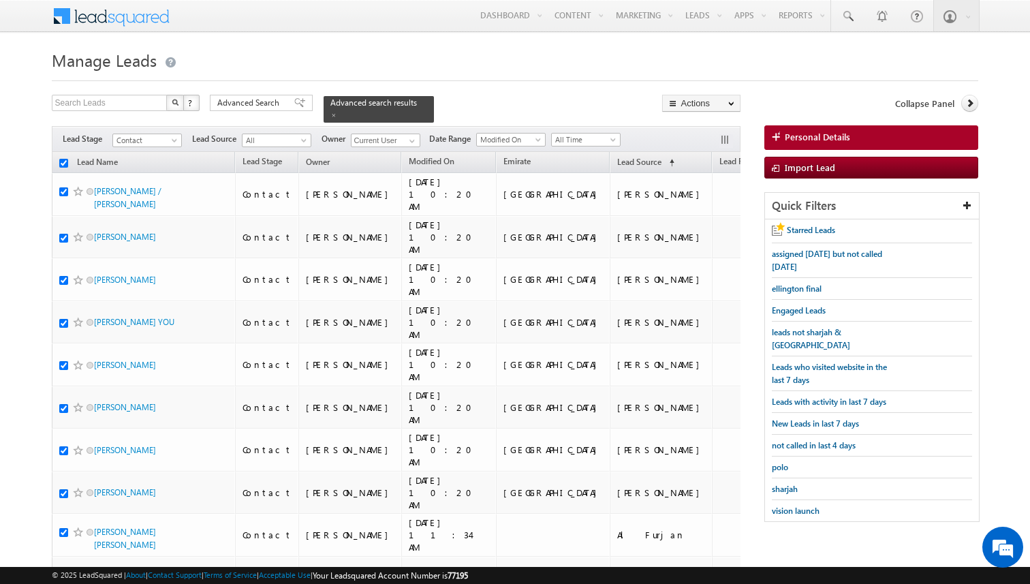
checkbox input "true"
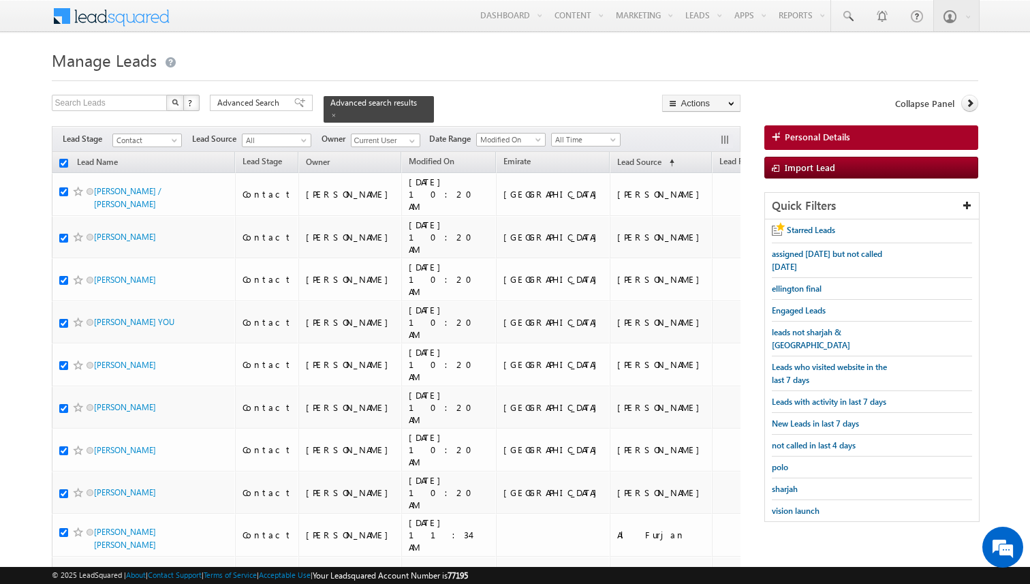
checkbox input "true"
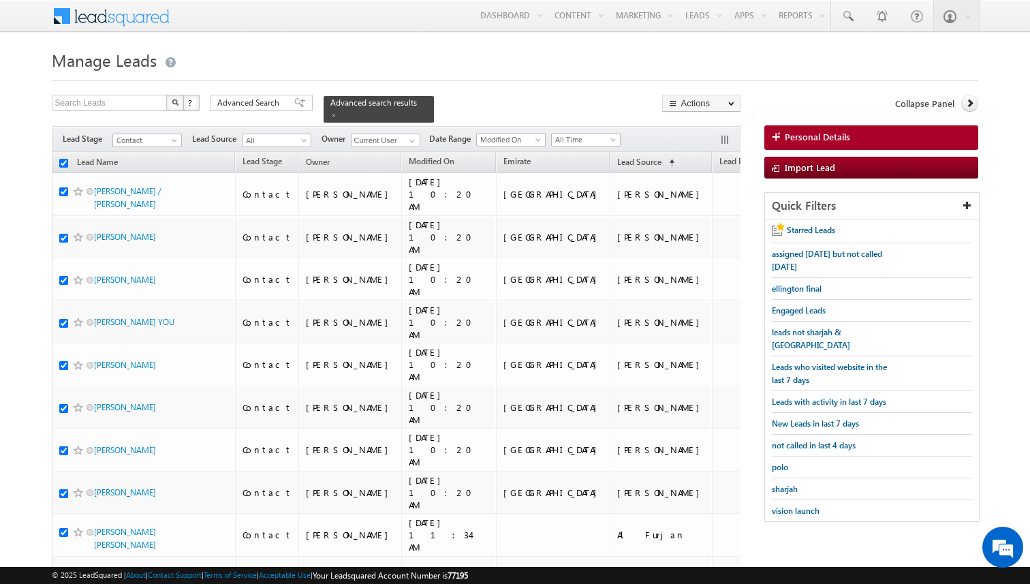
checkbox input "true"
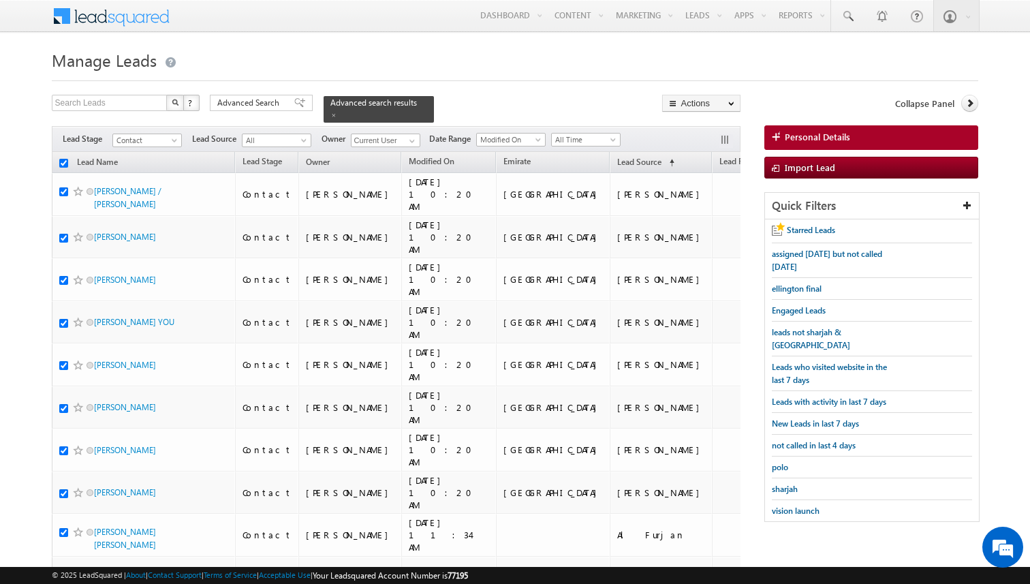
checkbox input "true"
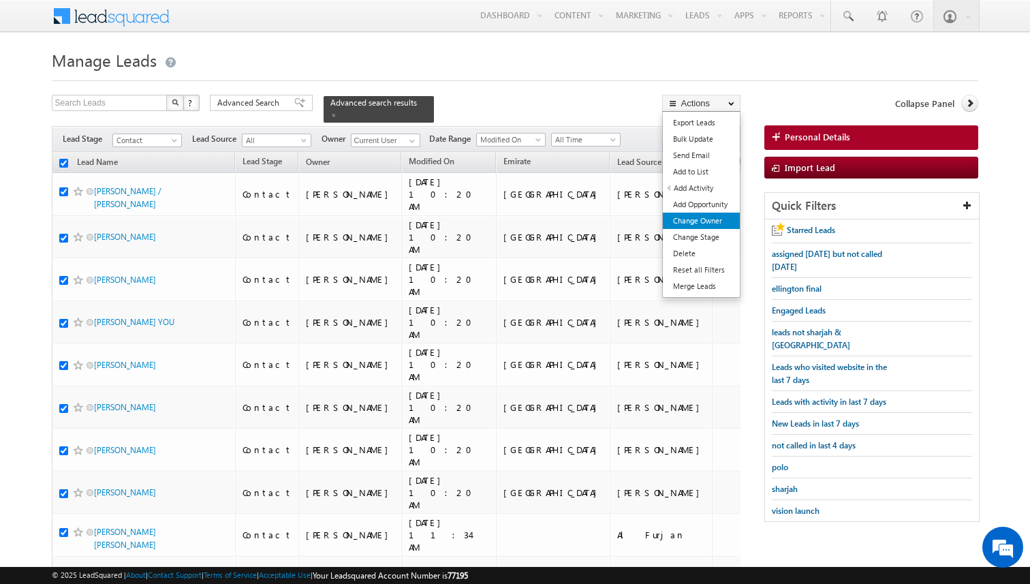
click at [711, 221] on link "Change Owner" at bounding box center [701, 221] width 77 height 16
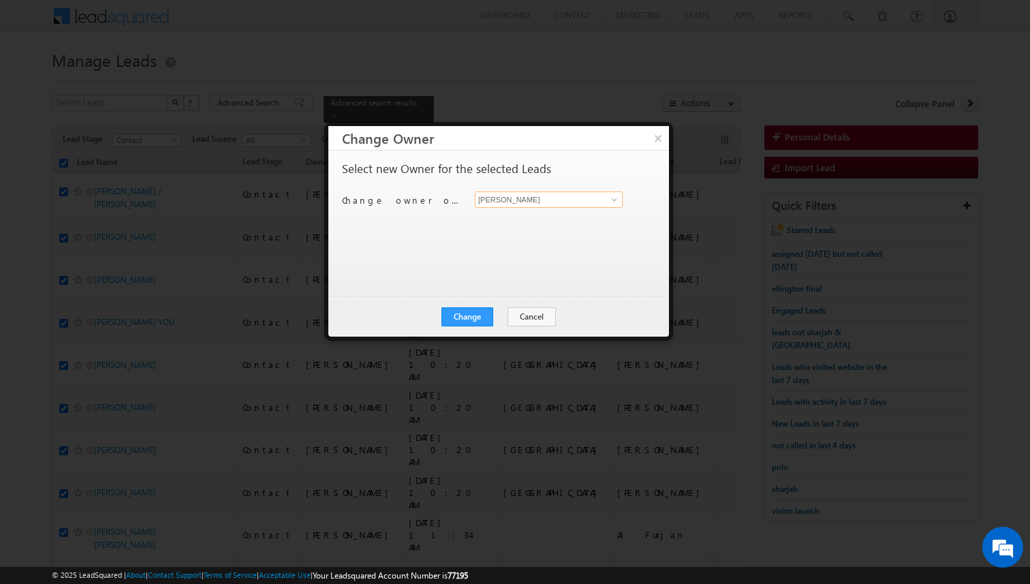
click at [529, 204] on input "[PERSON_NAME]" at bounding box center [549, 199] width 148 height 16
type input "[PERSON_NAME]"
click at [478, 313] on button "Change" at bounding box center [468, 316] width 52 height 19
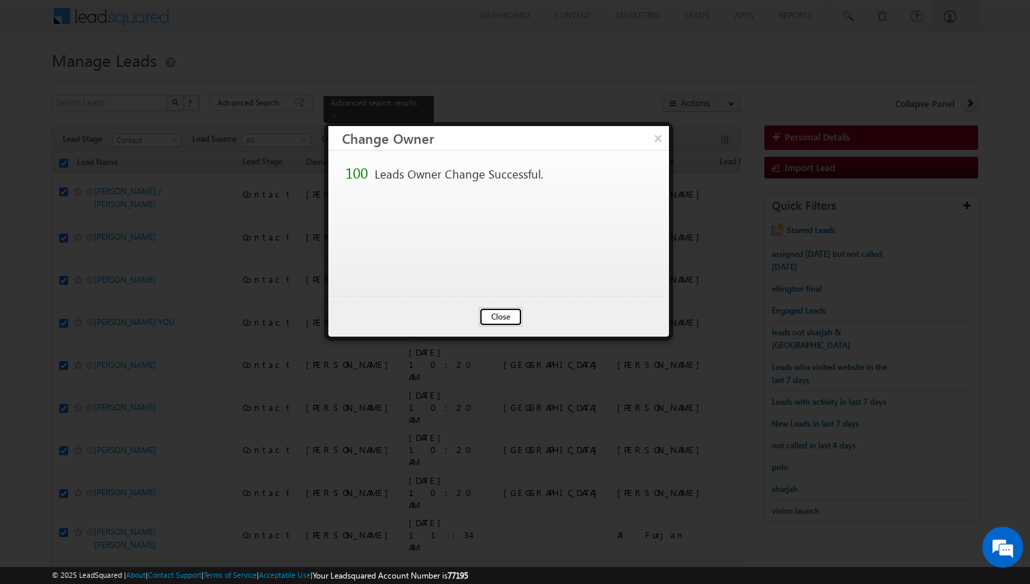
click at [499, 319] on button "Close" at bounding box center [501, 316] width 44 height 19
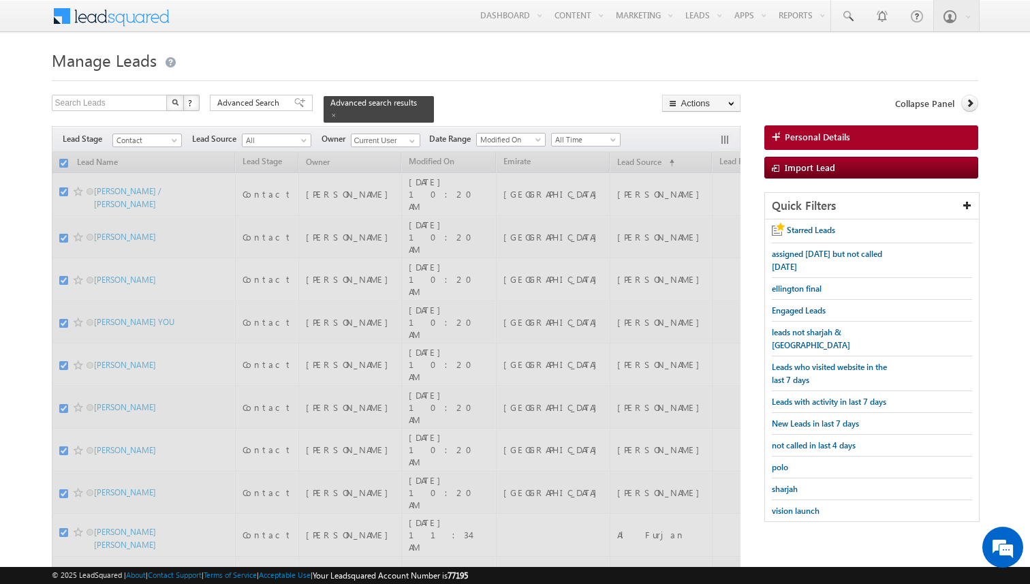
checkbox input "false"
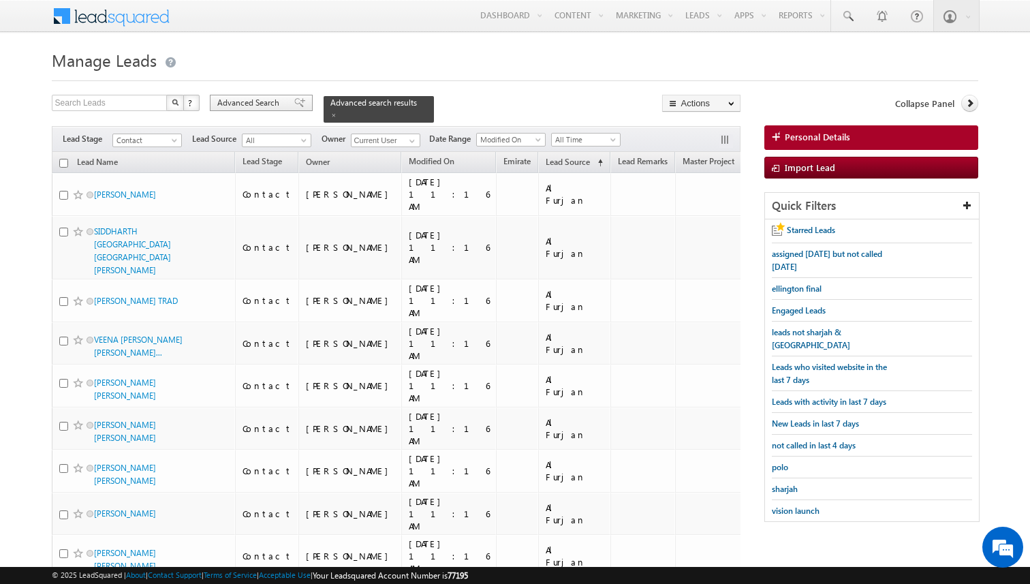
click at [266, 103] on span "Advanced Search" at bounding box center [250, 103] width 66 height 12
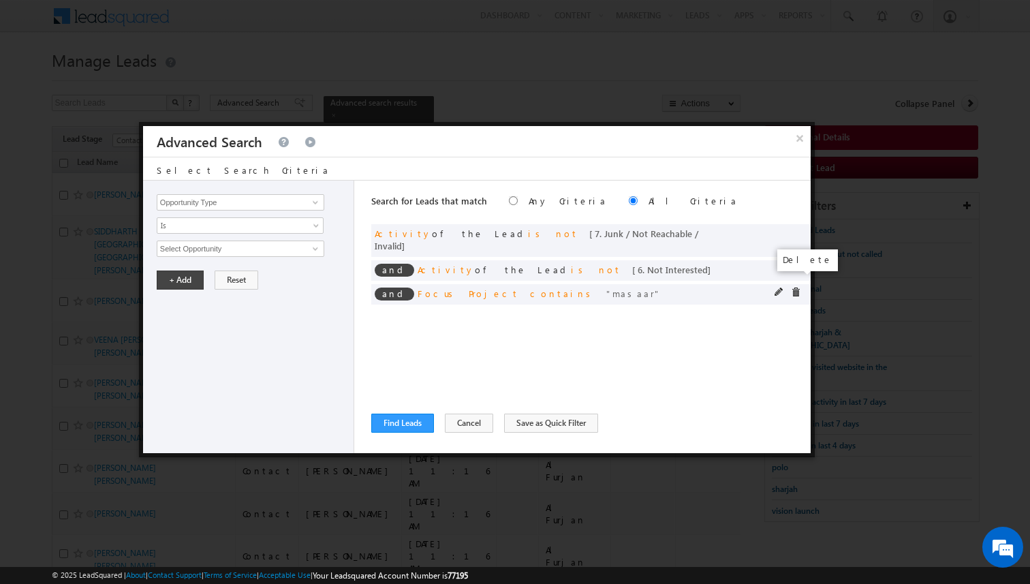
click at [794, 288] on span at bounding box center [796, 293] width 10 height 10
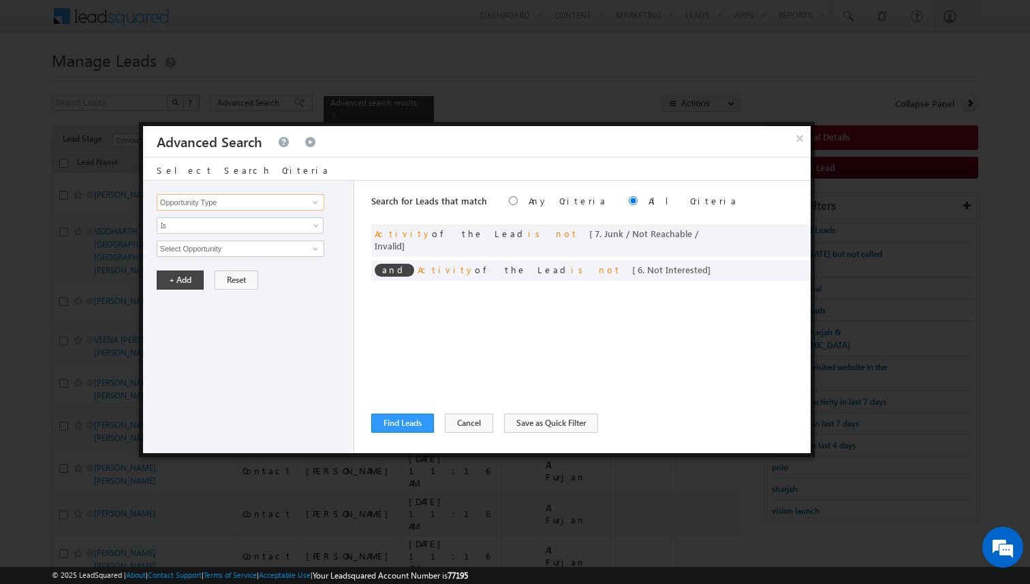
click at [255, 198] on input "Opportunity Type" at bounding box center [241, 202] width 168 height 16
type input "Lead Source"
click at [226, 250] on span "None Selected" at bounding box center [234, 248] width 155 height 15
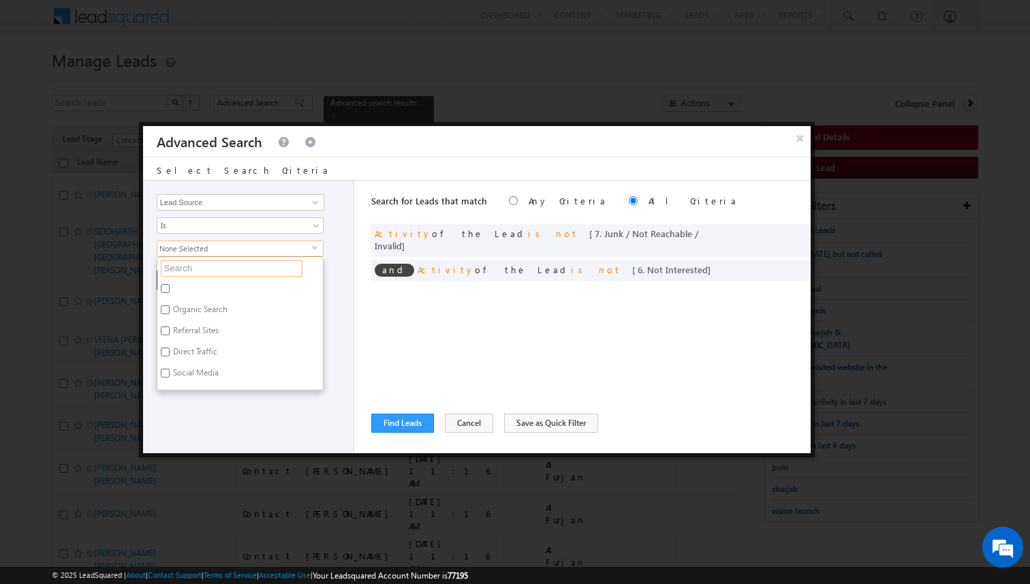
click at [218, 268] on input "text" at bounding box center [232, 268] width 142 height 16
type input "scl"
click at [201, 287] on label "Dubai-Scl" at bounding box center [189, 290] width 64 height 21
click at [170, 287] on input "Dubai-Scl" at bounding box center [165, 288] width 9 height 9
click at [196, 292] on label "Dubai-Scl" at bounding box center [189, 290] width 64 height 21
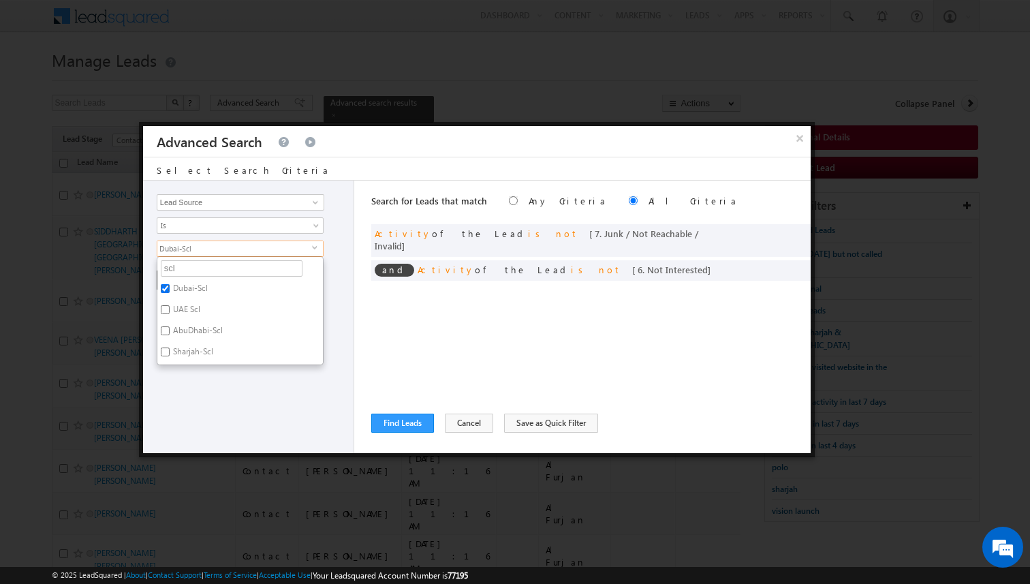
click at [170, 292] on input "Dubai-Scl" at bounding box center [165, 288] width 9 height 9
checkbox input "false"
click at [197, 352] on label "Sharjah-Scl" at bounding box center [191, 353] width 69 height 21
click at [170, 352] on input "Sharjah-Scl" at bounding box center [165, 351] width 9 height 9
checkbox input "true"
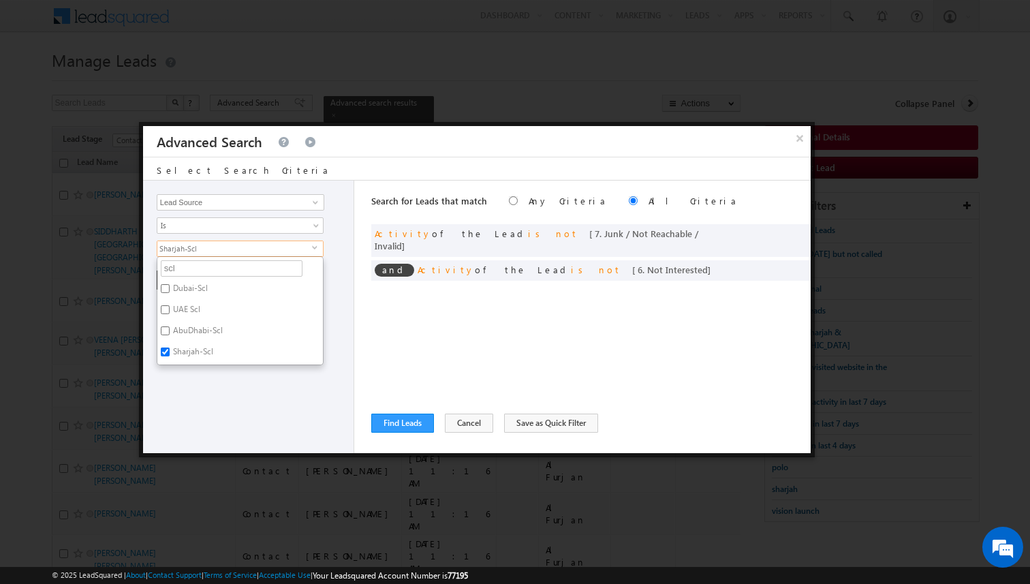
click at [387, 333] on div "Search for Leads that match Any Criteria All Criteria Note that the current tri…" at bounding box center [590, 317] width 439 height 273
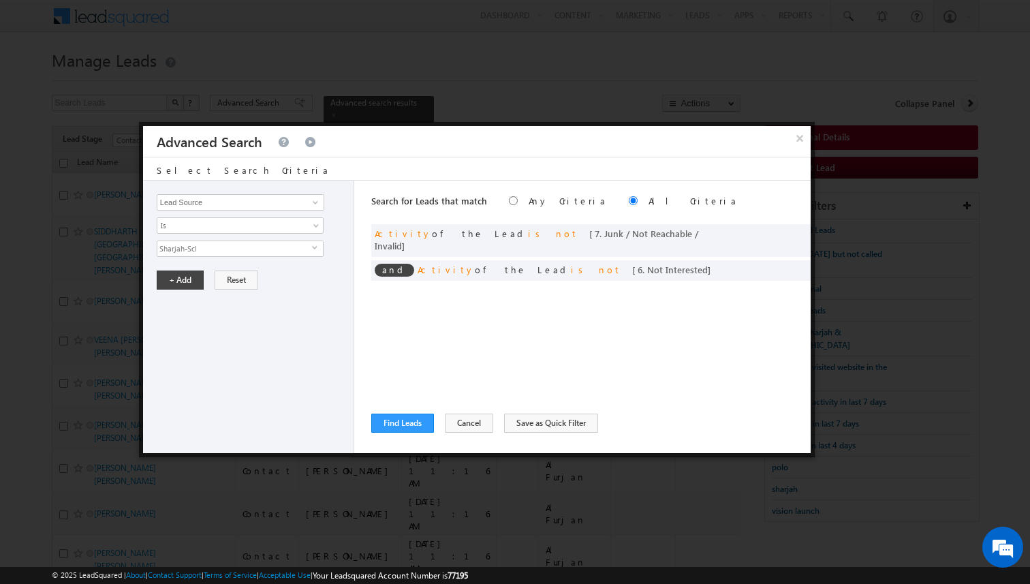
click at [185, 290] on div "Opportunity Type Lead Activity Task Sales Group Prospect Id Address 1 Address 2…" at bounding box center [248, 317] width 211 height 273
click at [185, 285] on button "+ Add" at bounding box center [180, 279] width 47 height 19
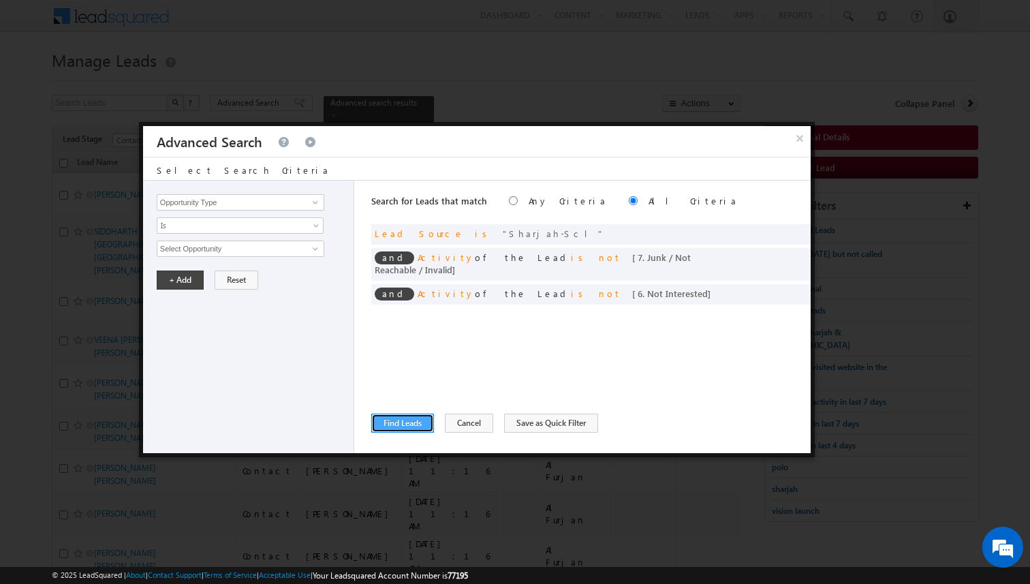
click at [401, 430] on button "Find Leads" at bounding box center [402, 423] width 63 height 19
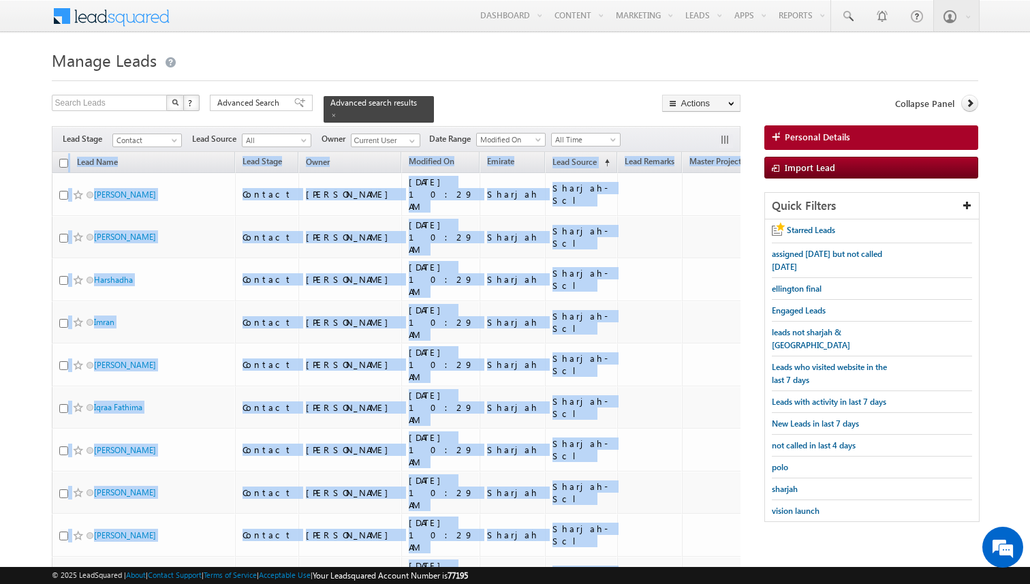
click at [63, 163] on input "checkbox" at bounding box center [63, 163] width 9 height 9
checkbox input "true"
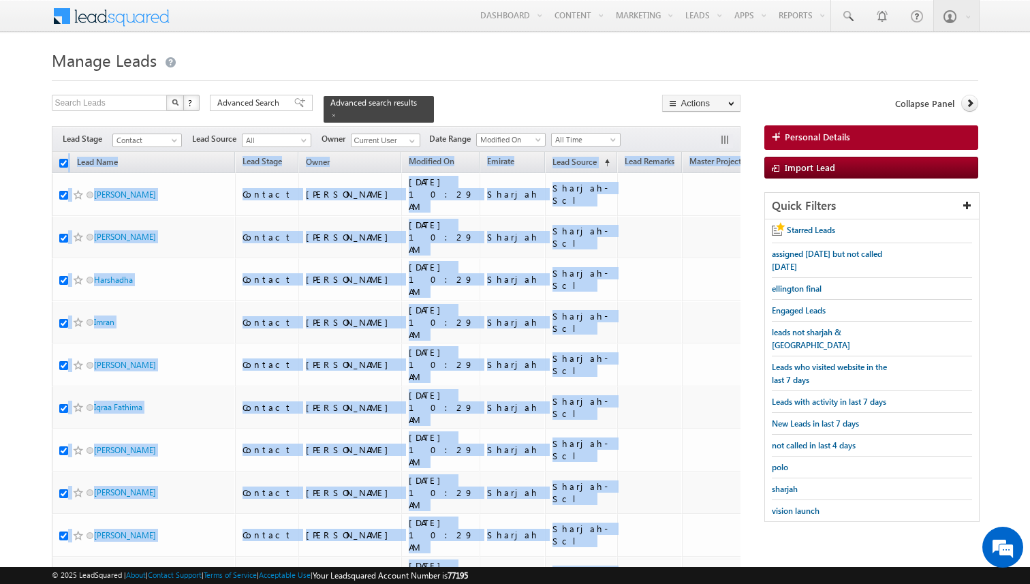
checkbox input "true"
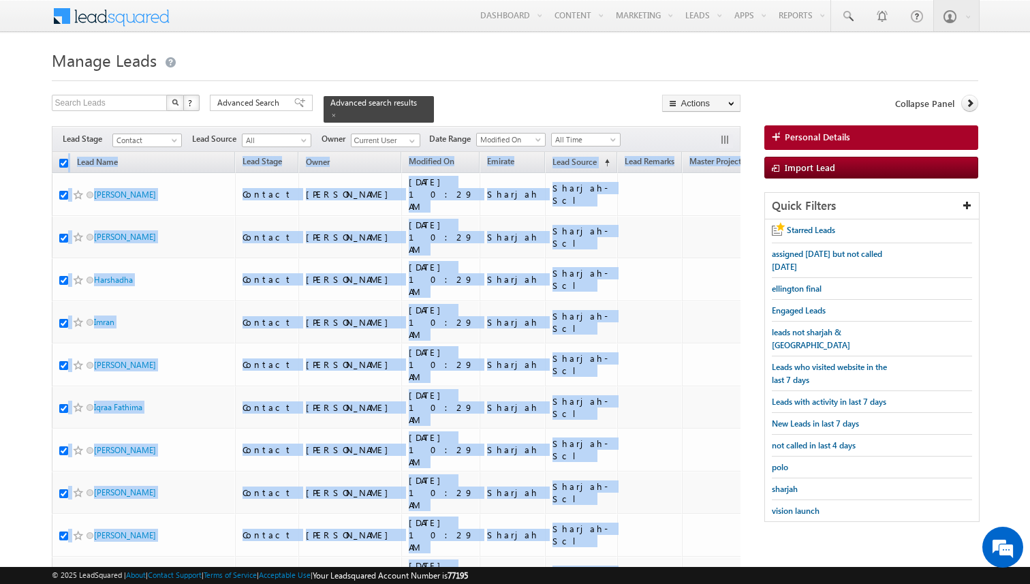
checkbox input "true"
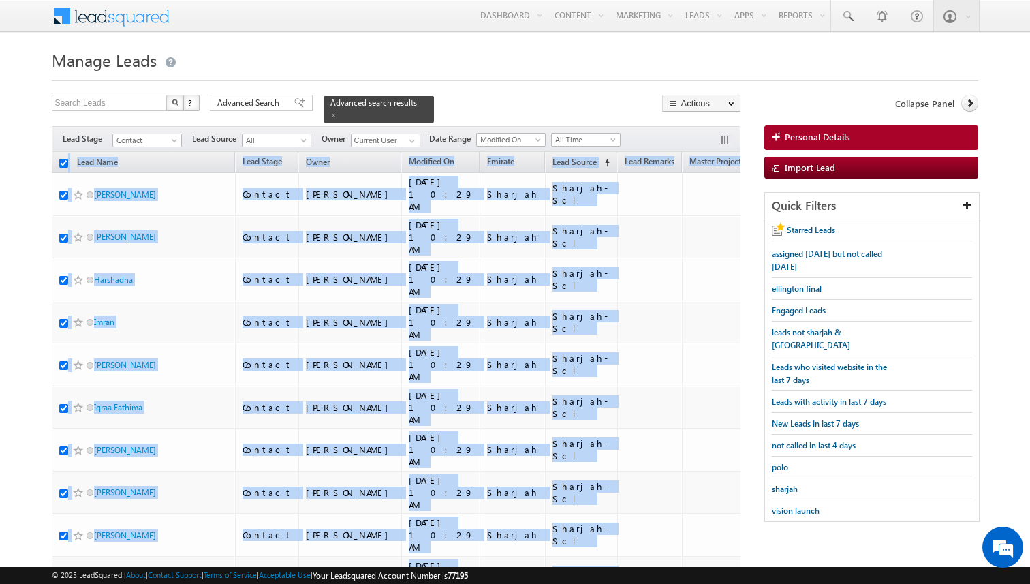
checkbox input "true"
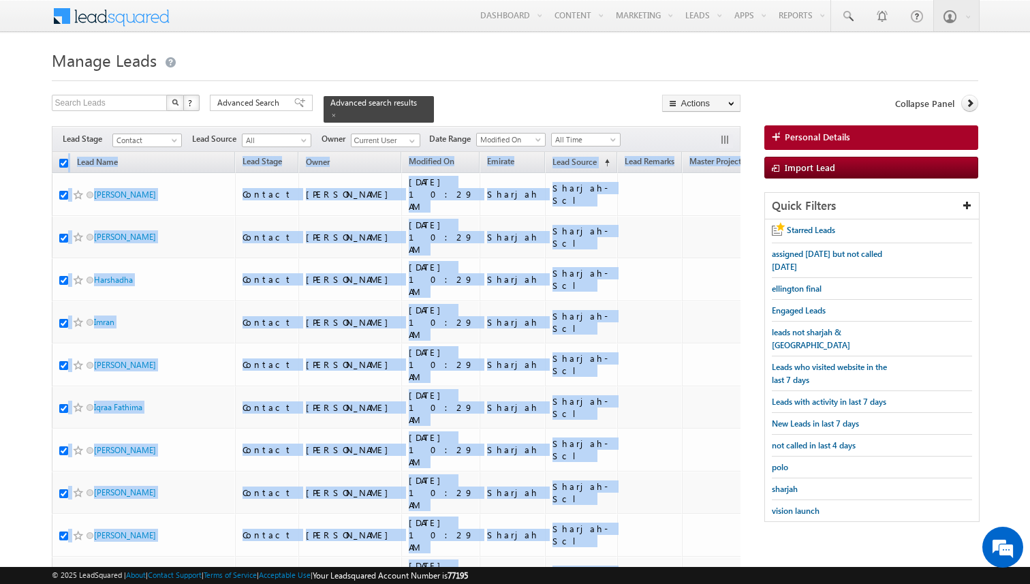
checkbox input "true"
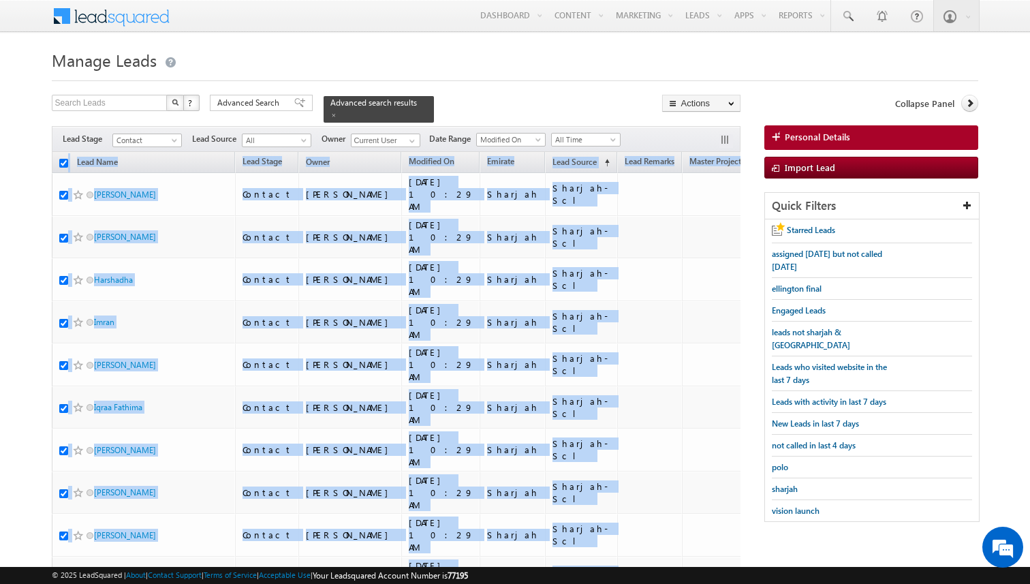
checkbox input "true"
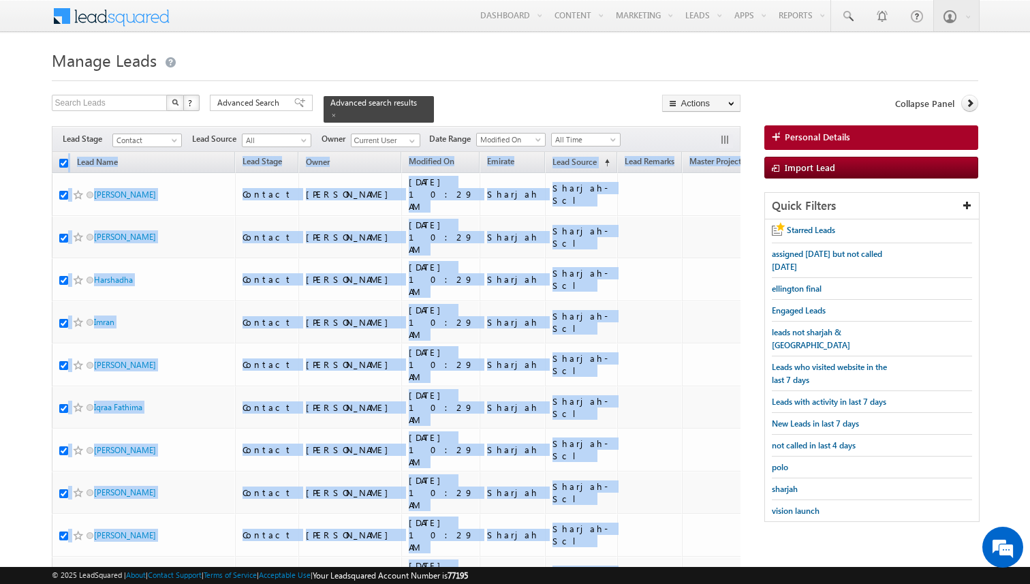
checkbox input "true"
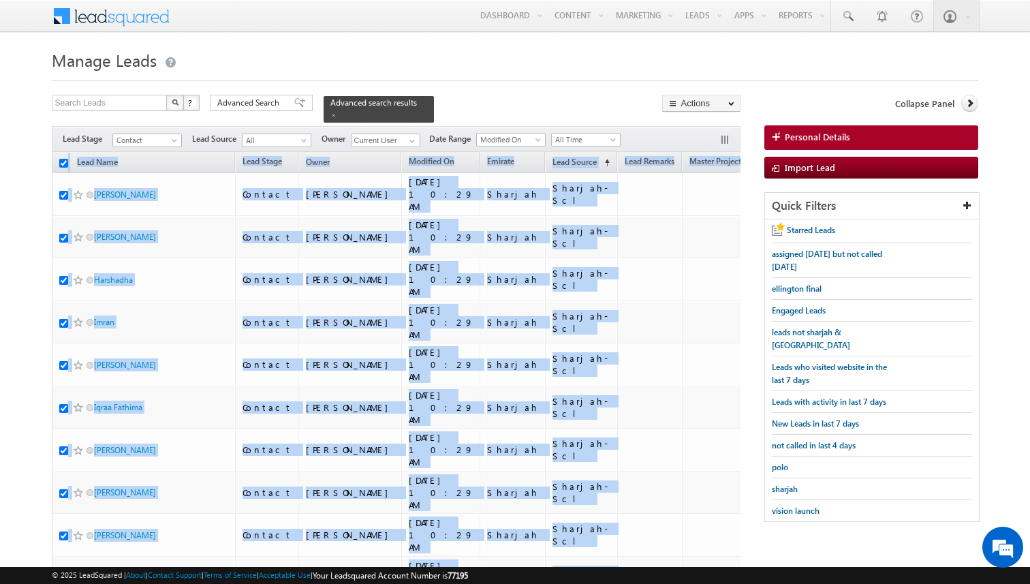
checkbox input "true"
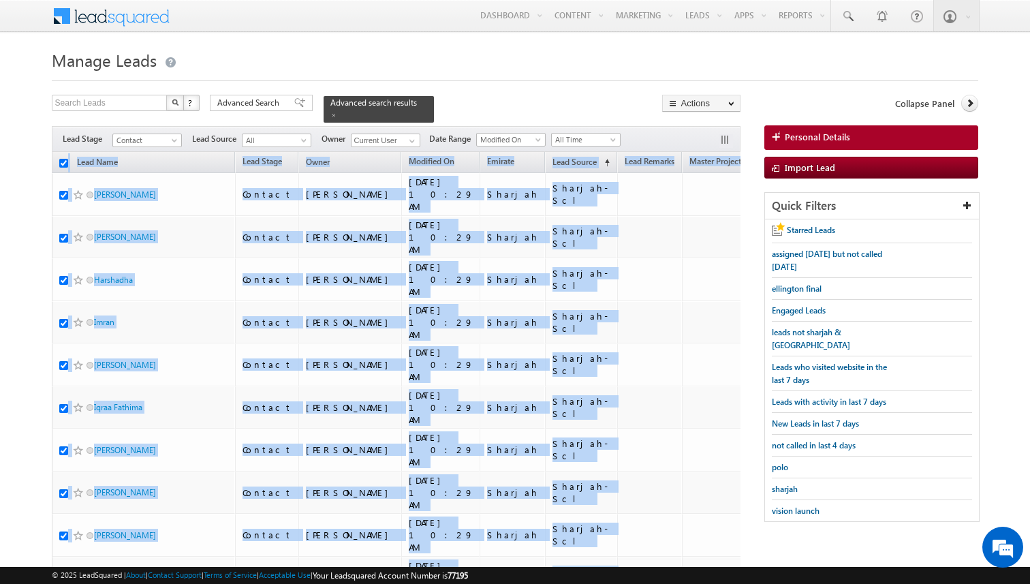
checkbox input "true"
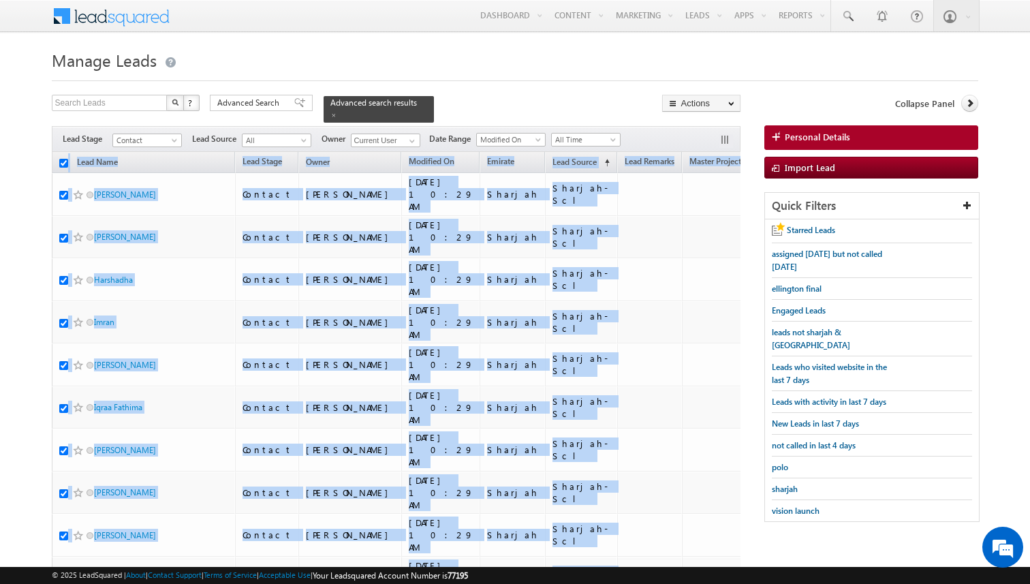
checkbox input "true"
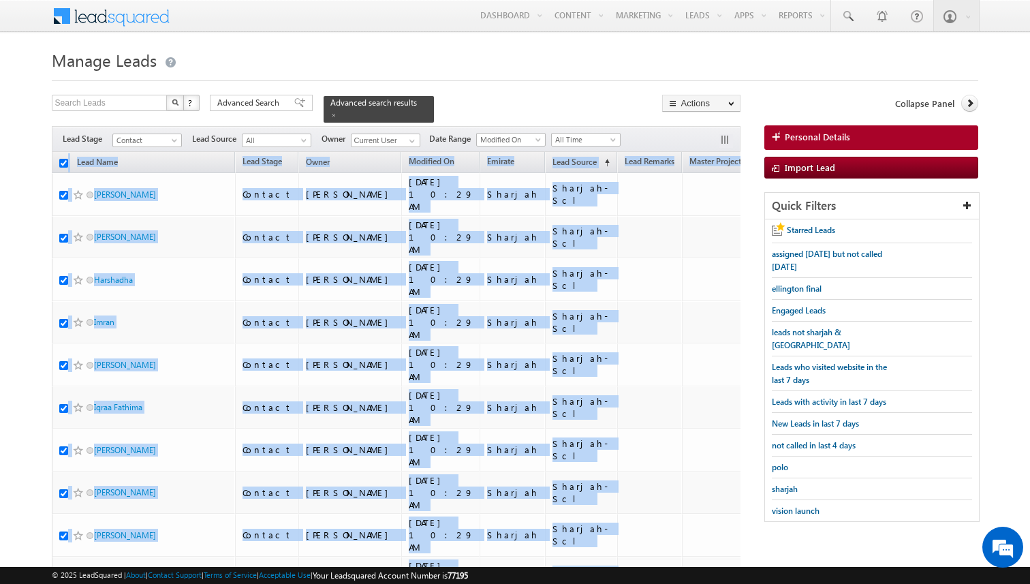
checkbox input "true"
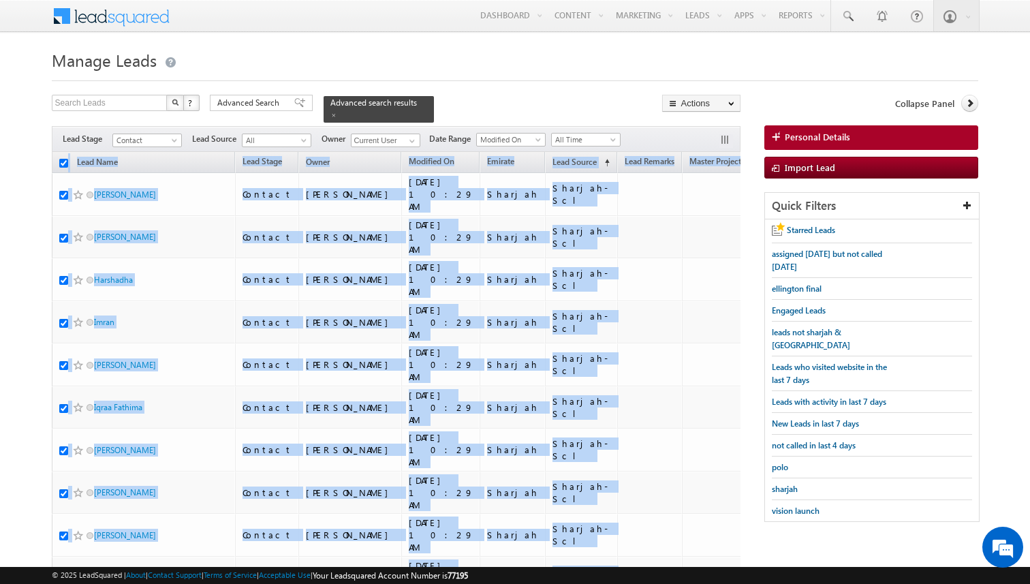
checkbox input "true"
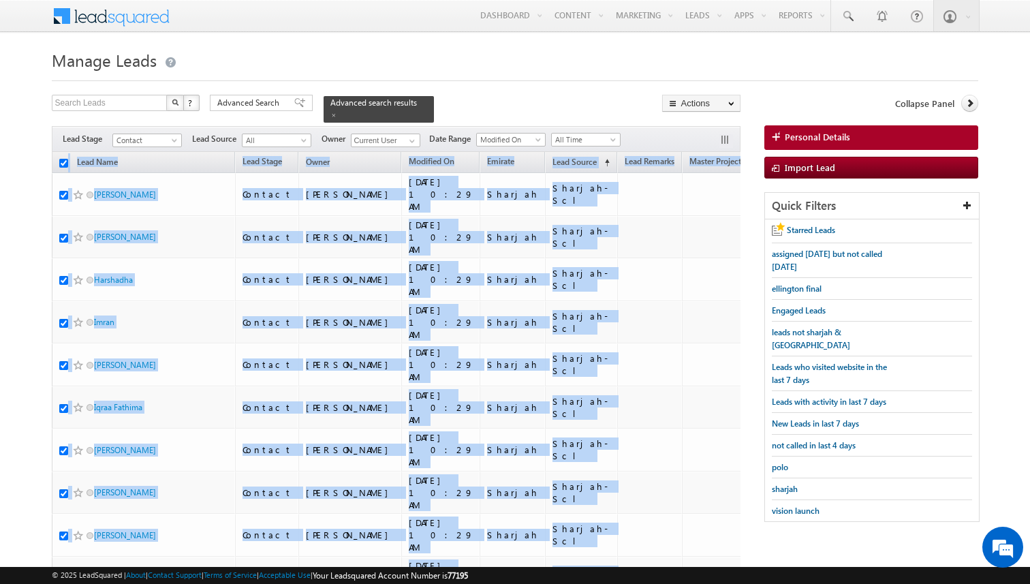
checkbox input "true"
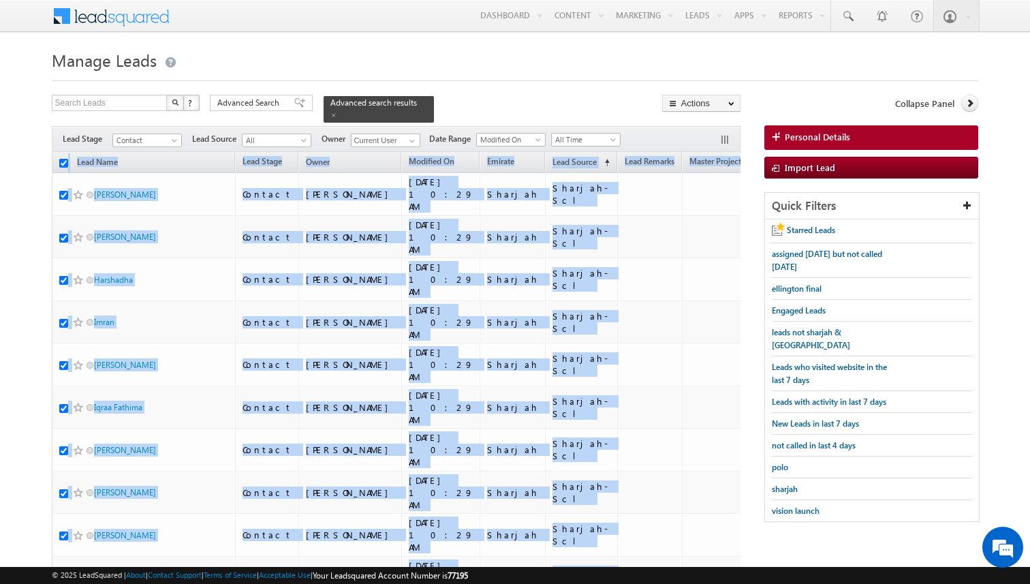
checkbox input "true"
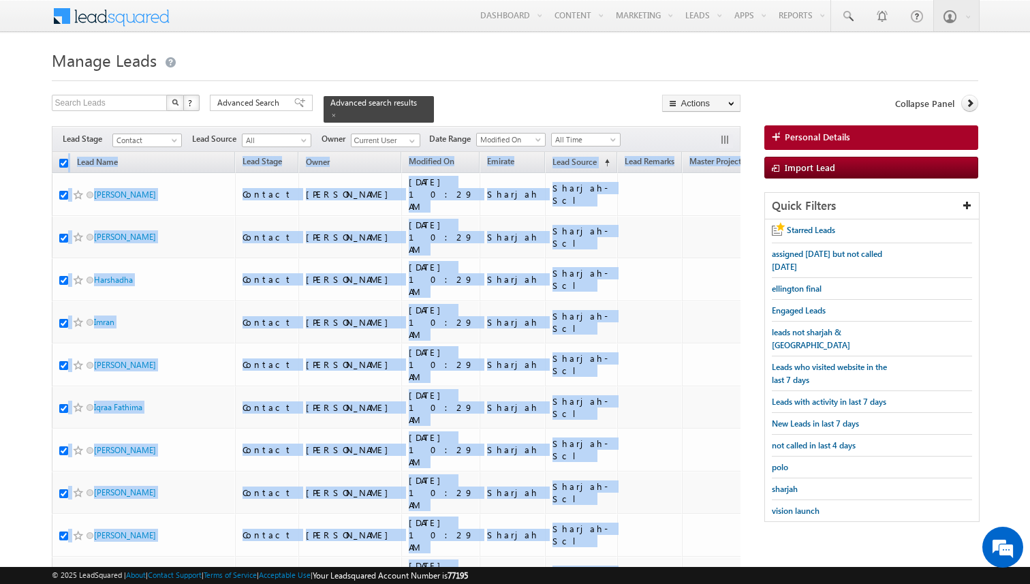
checkbox input "true"
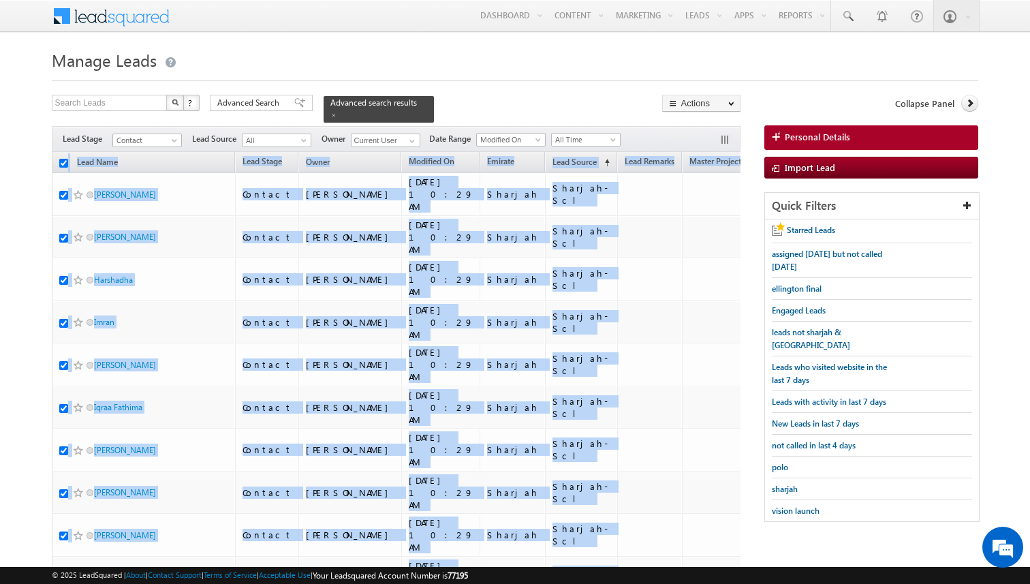
checkbox input "true"
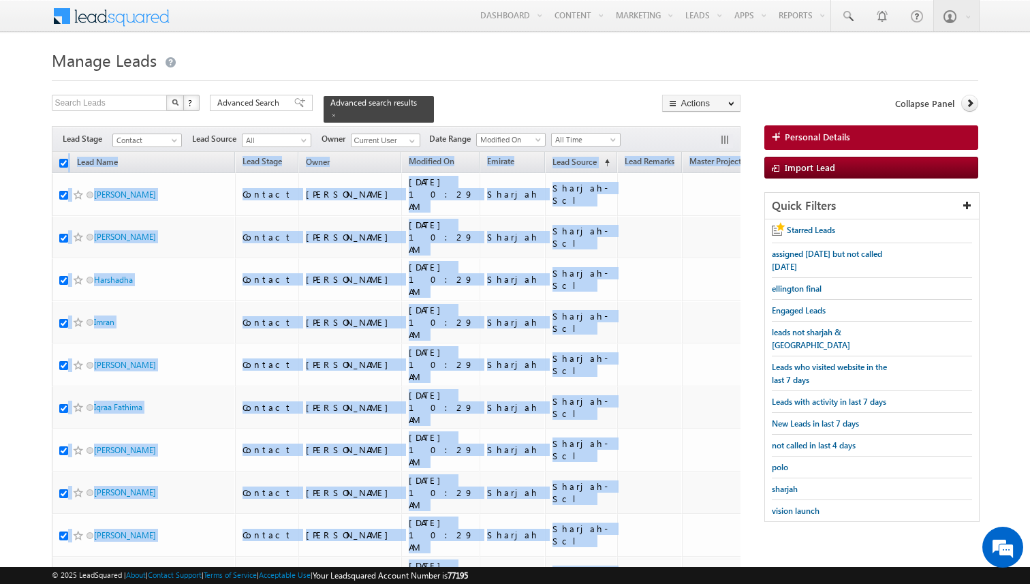
checkbox input "true"
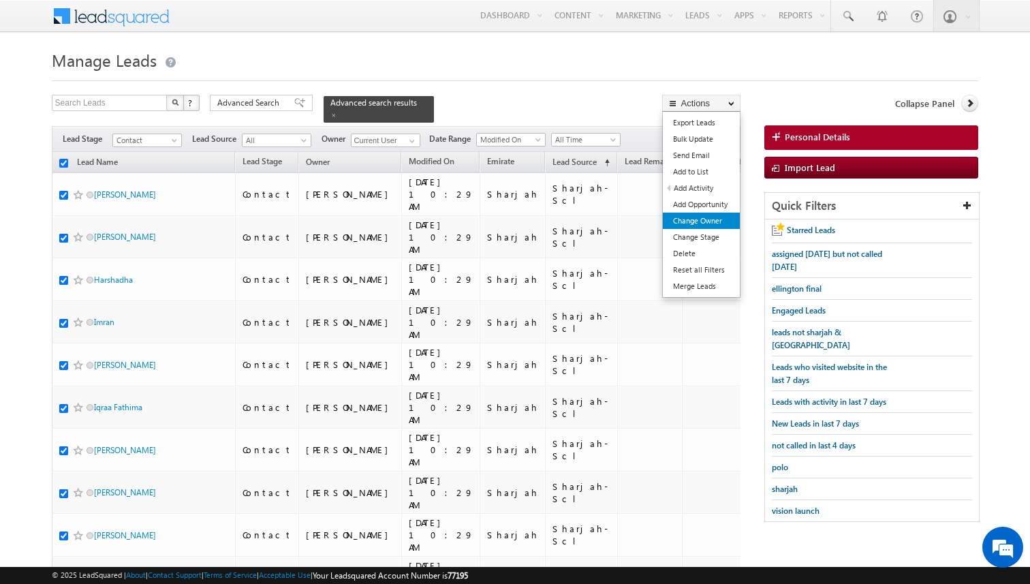
click at [702, 221] on link "Change Owner" at bounding box center [701, 221] width 77 height 16
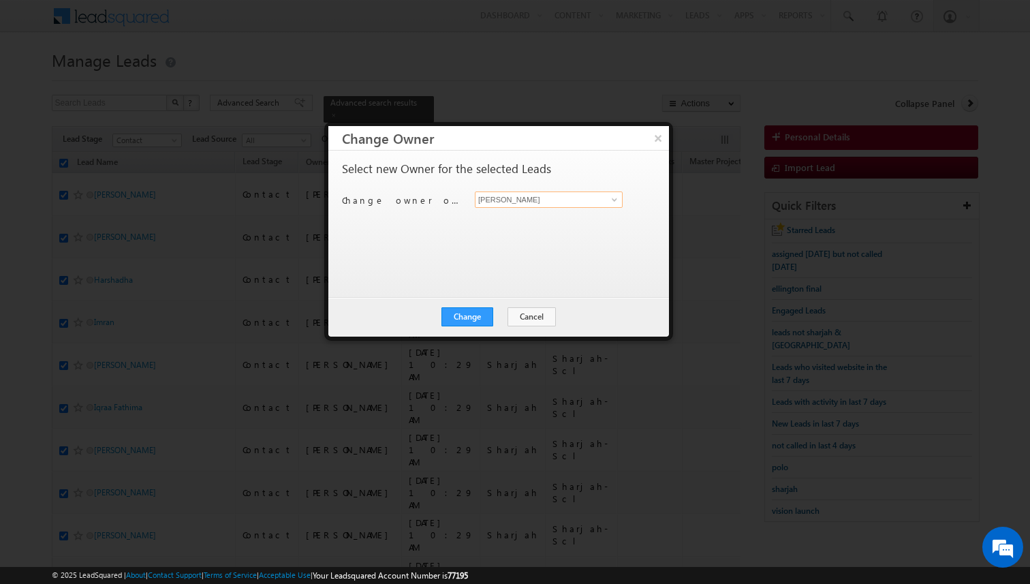
click at [523, 204] on input "[PERSON_NAME]" at bounding box center [549, 199] width 148 height 16
click at [508, 262] on div "Select new Owner for the selected Leads Change owner of 100 leads to Kunal [PER…" at bounding box center [497, 217] width 311 height 109
click at [483, 312] on button "Change" at bounding box center [468, 316] width 52 height 19
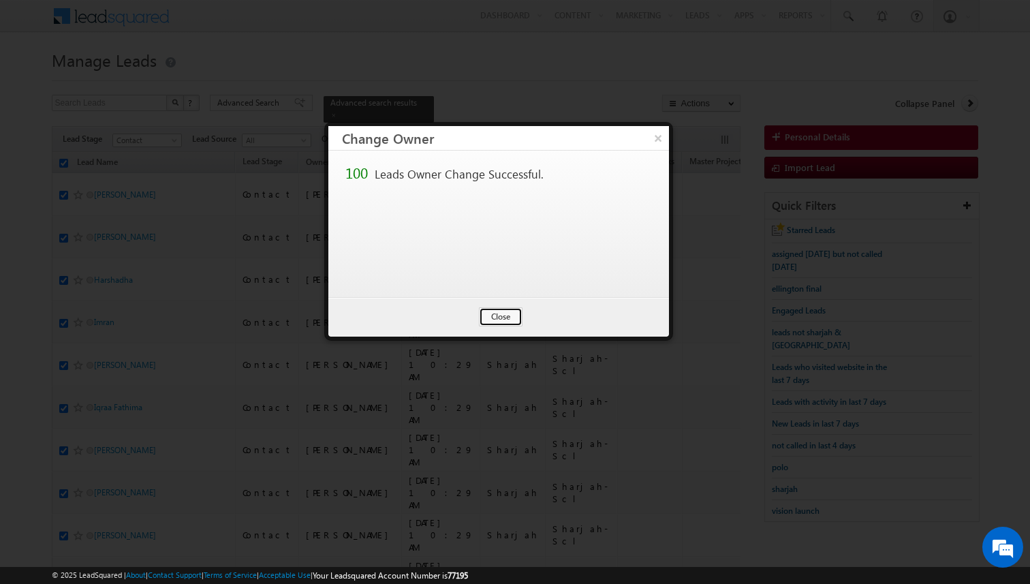
click at [483, 312] on button "Close" at bounding box center [501, 316] width 44 height 19
